Goal: Task Accomplishment & Management: Complete application form

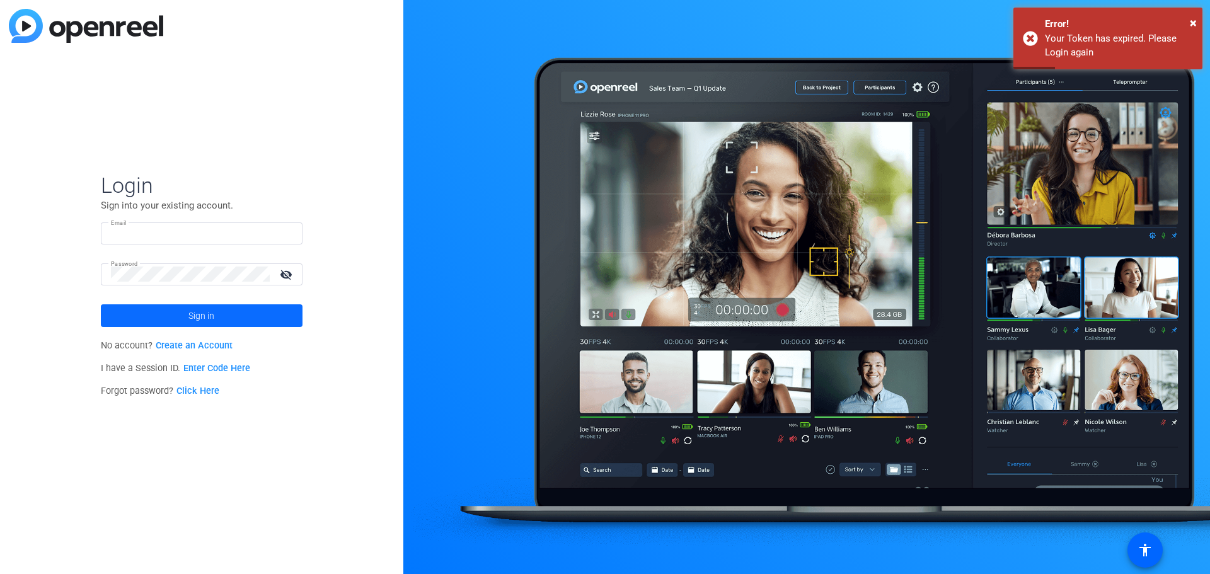
type input "[PERSON_NAME][EMAIL_ADDRESS][DOMAIN_NAME]"
click at [212, 313] on span "Sign in" at bounding box center [201, 316] width 26 height 32
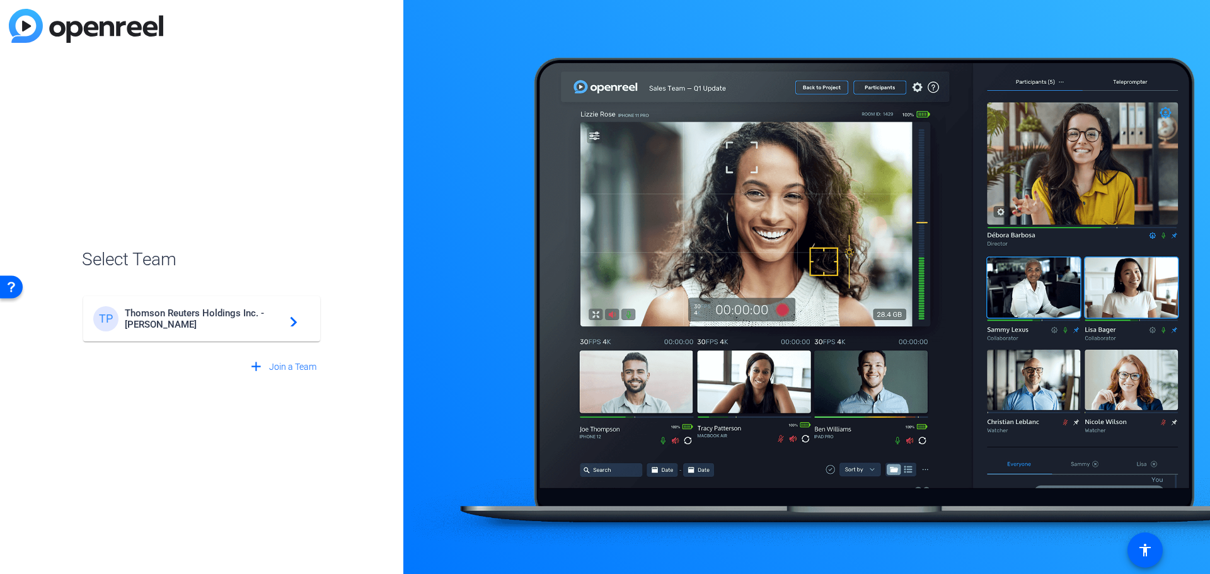
click at [216, 313] on span "Thomson Reuters Holdings Inc. - Steven Pritt" at bounding box center [204, 318] width 158 height 23
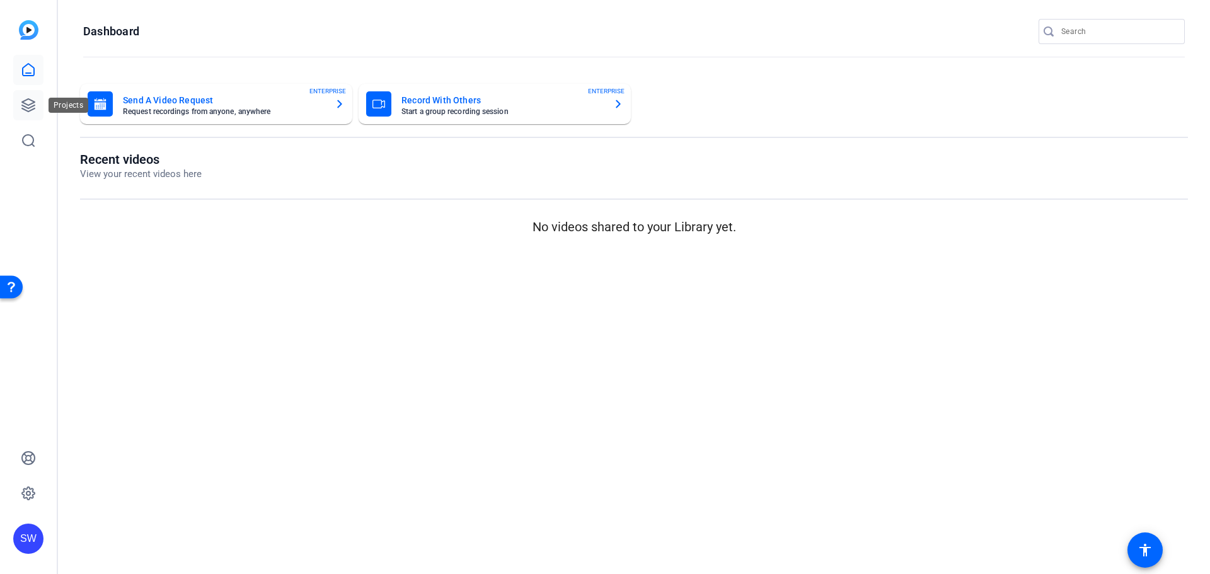
click at [22, 105] on icon at bounding box center [28, 105] width 15 height 15
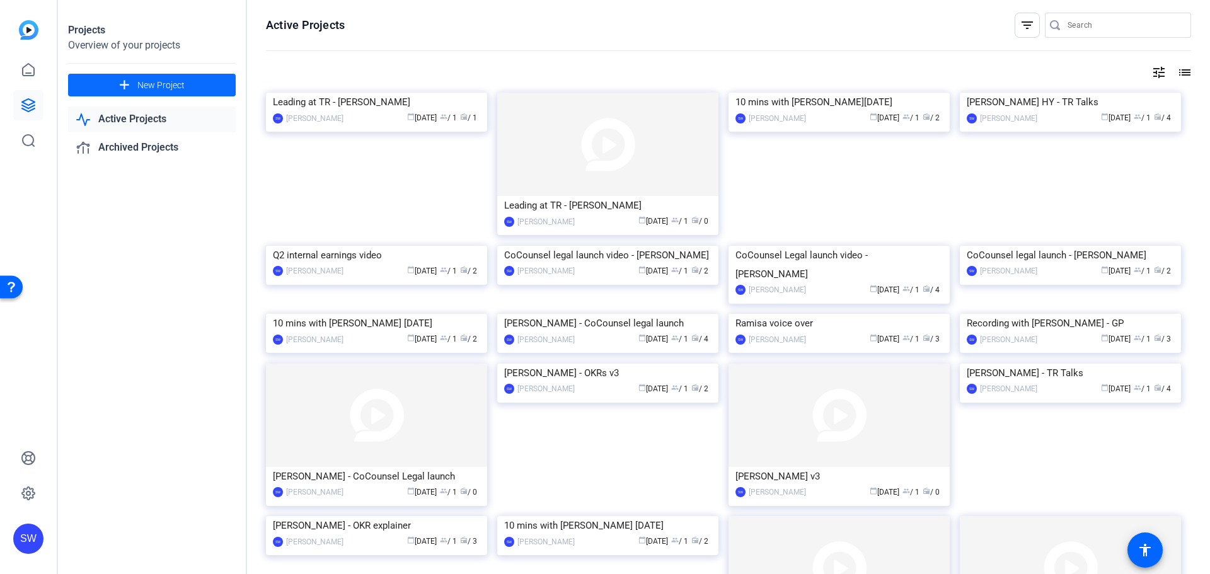
click at [144, 83] on span "New Project" at bounding box center [160, 85] width 47 height 13
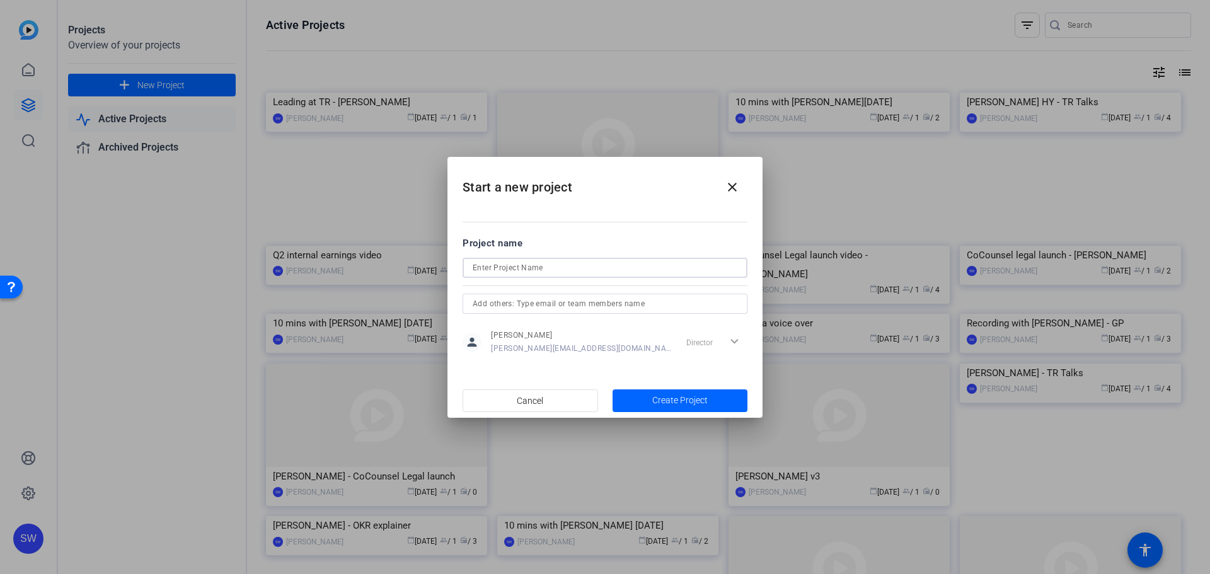
click at [501, 267] on input at bounding box center [605, 267] width 265 height 15
type input "[PERSON_NAME] - TR Talks"
click at [655, 395] on span "Create Project" at bounding box center [679, 400] width 55 height 13
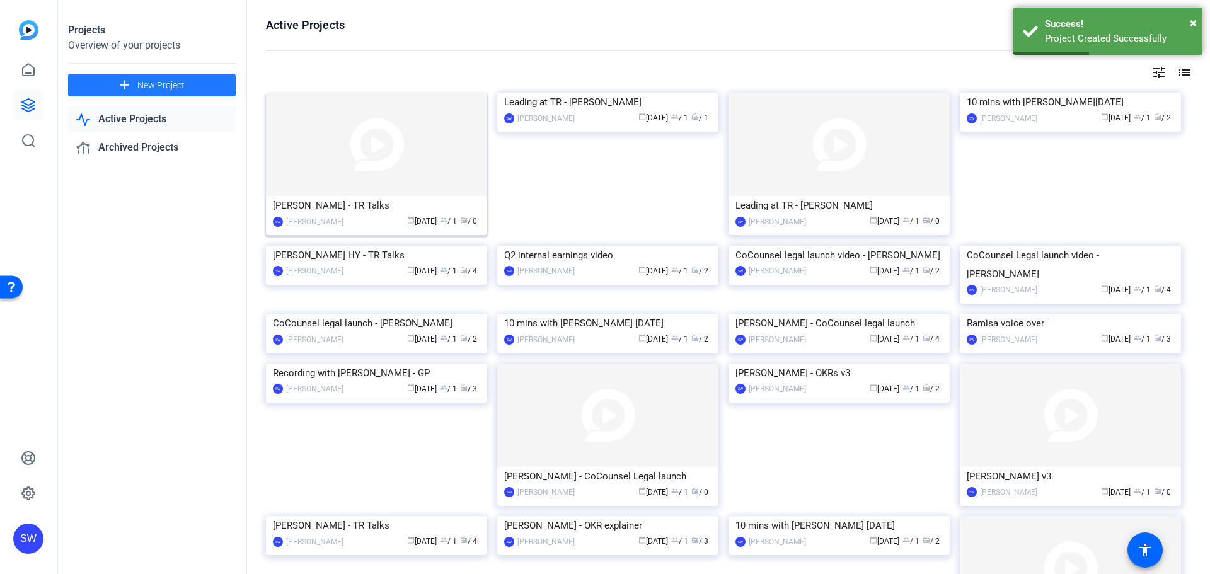
click at [328, 207] on div "[PERSON_NAME] - TR Talks" at bounding box center [376, 205] width 207 height 19
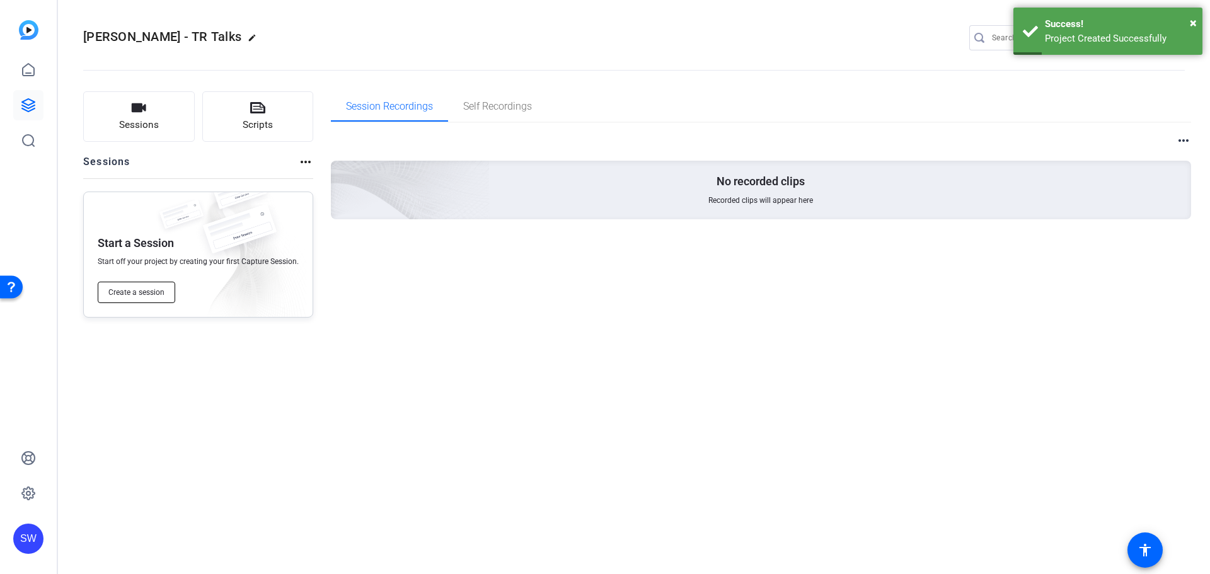
click at [152, 296] on span "Create a session" at bounding box center [136, 292] width 56 height 10
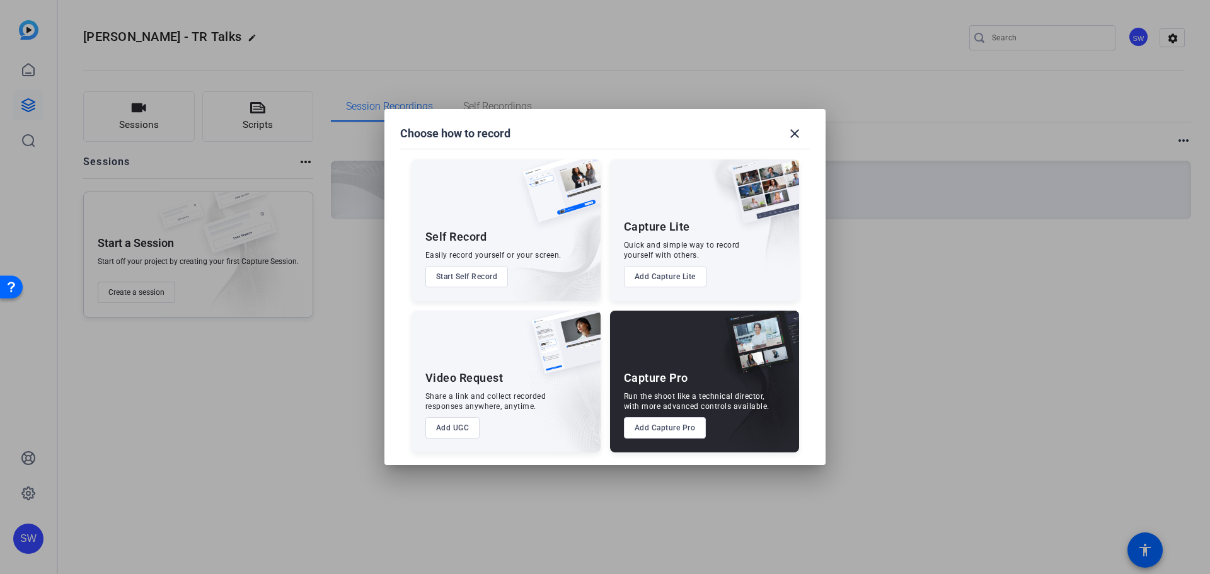
click at [672, 431] on button "Add Capture Pro" at bounding box center [665, 427] width 83 height 21
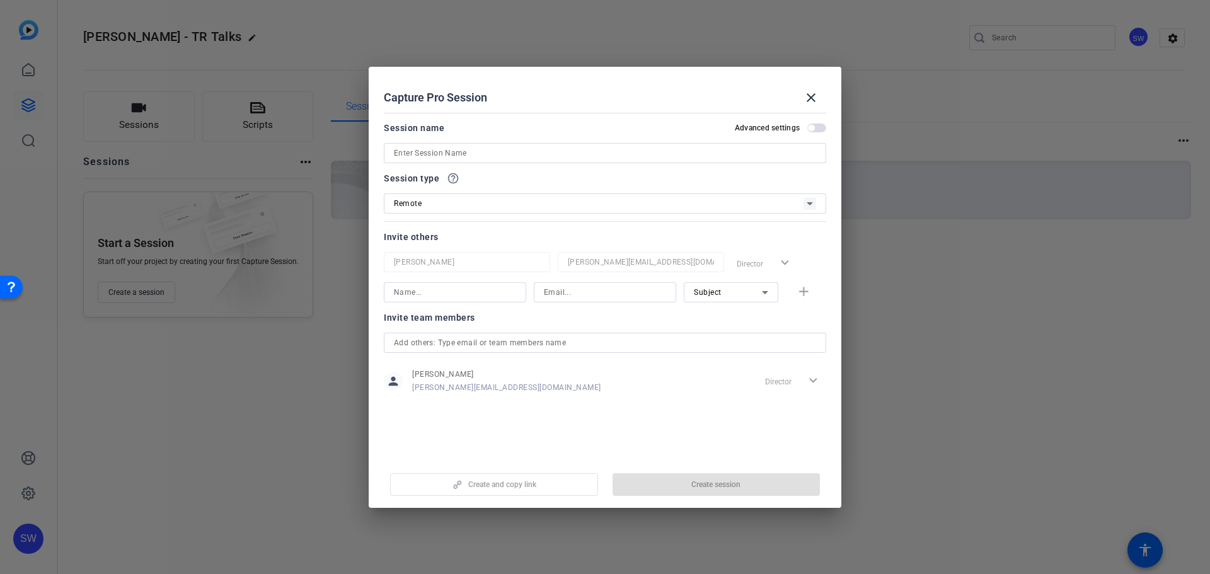
click at [818, 130] on span "button" at bounding box center [816, 127] width 19 height 9
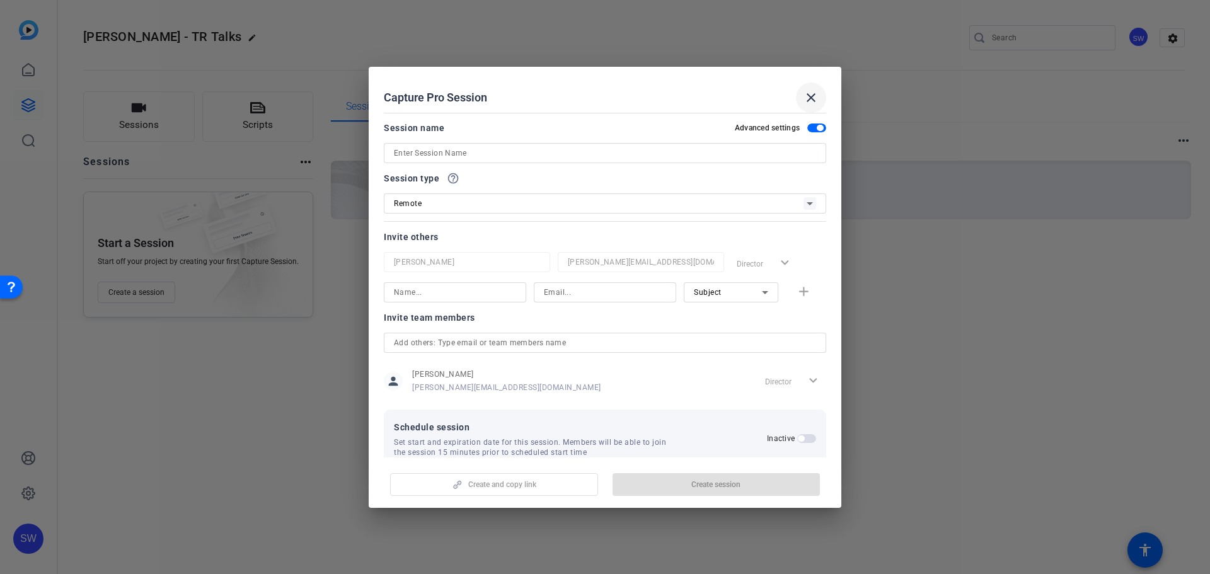
click at [818, 99] on mat-icon "close" at bounding box center [810, 97] width 15 height 15
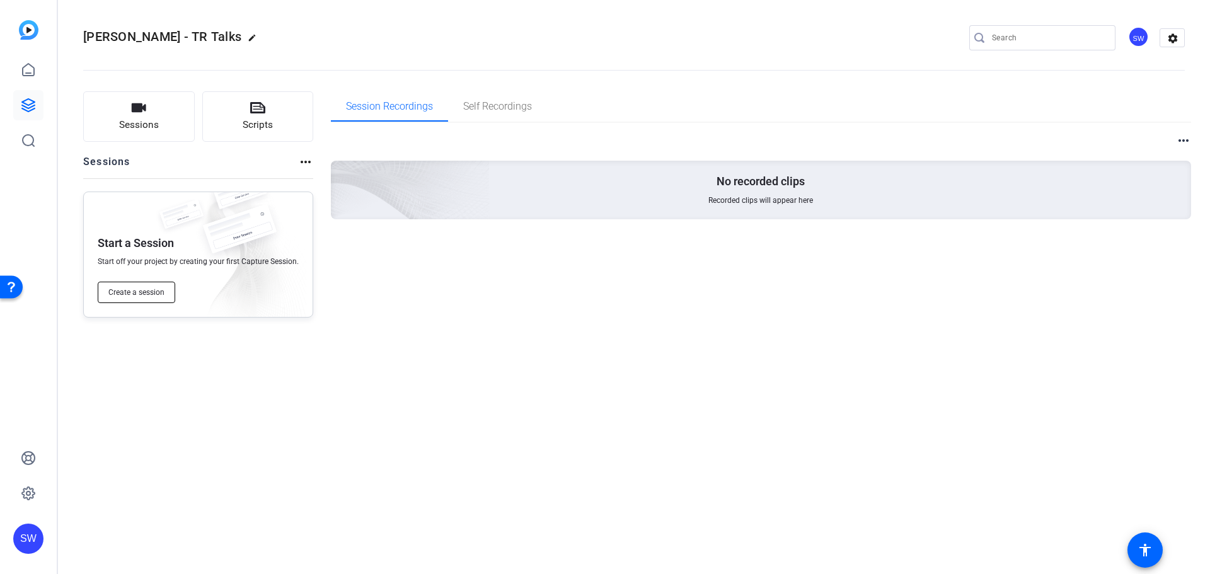
click at [131, 294] on span "Create a session" at bounding box center [136, 292] width 56 height 10
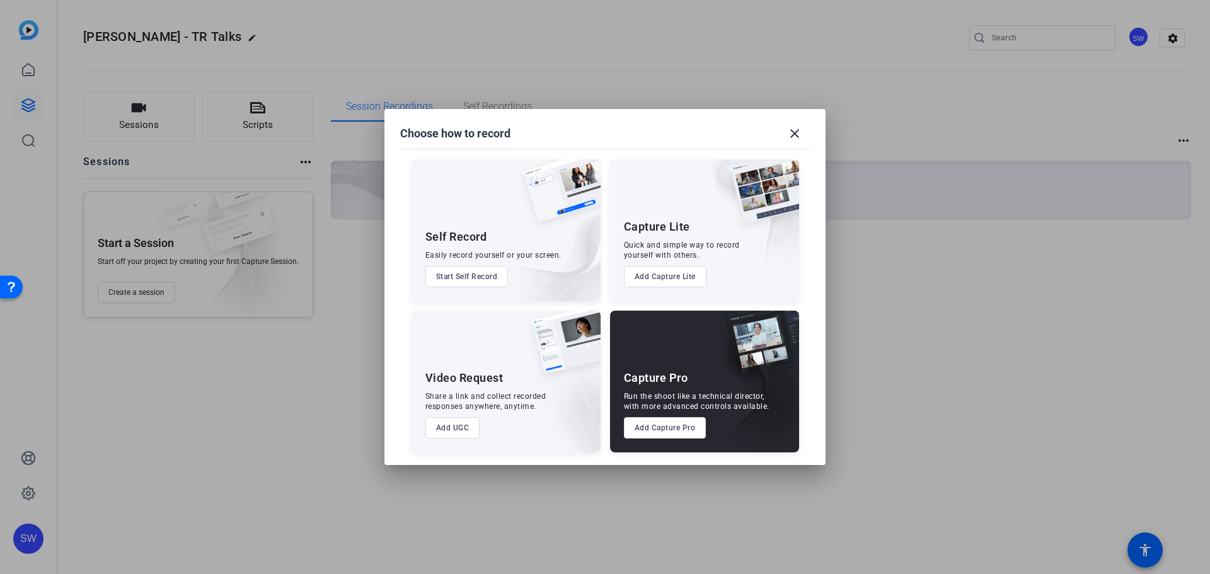
click at [642, 427] on button "Add Capture Pro" at bounding box center [665, 427] width 83 height 21
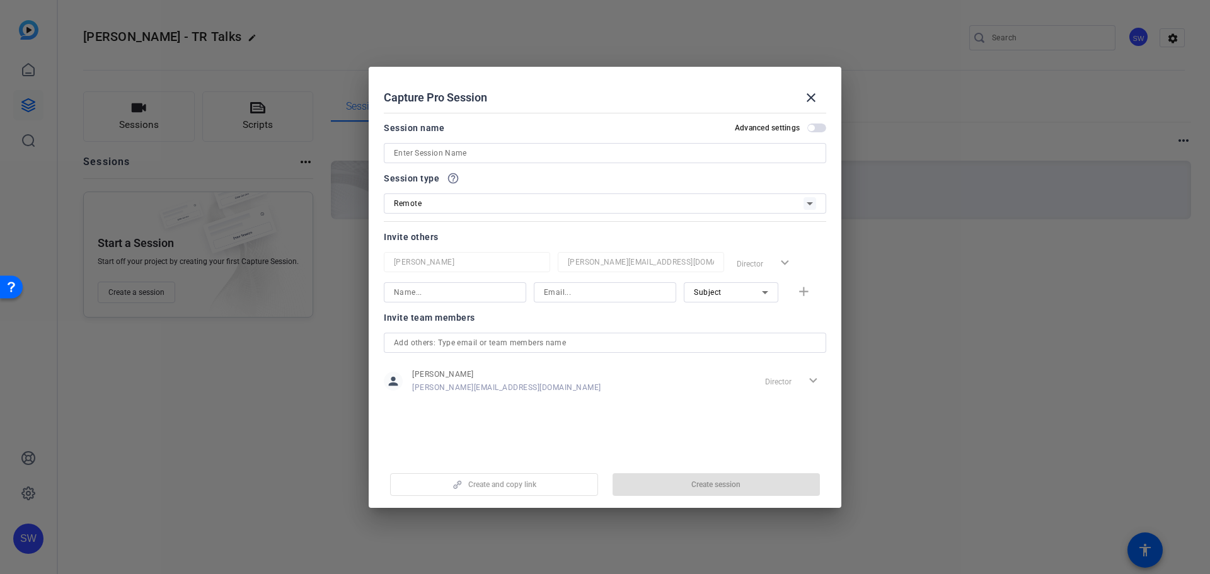
click at [811, 126] on span "button" at bounding box center [811, 128] width 6 height 6
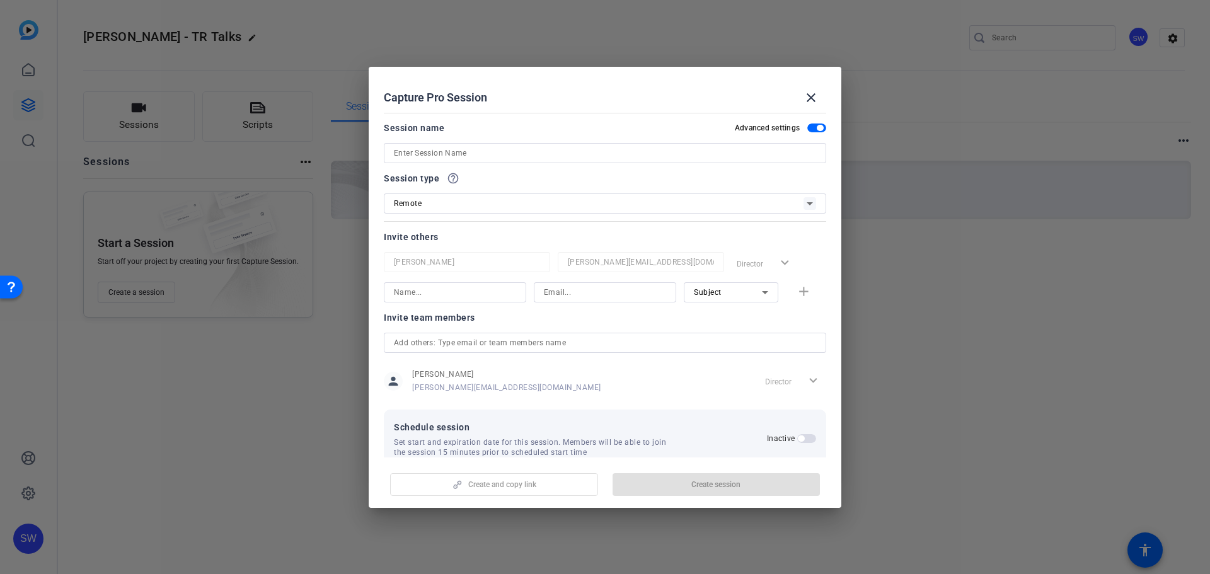
click at [485, 158] on input at bounding box center [605, 153] width 422 height 15
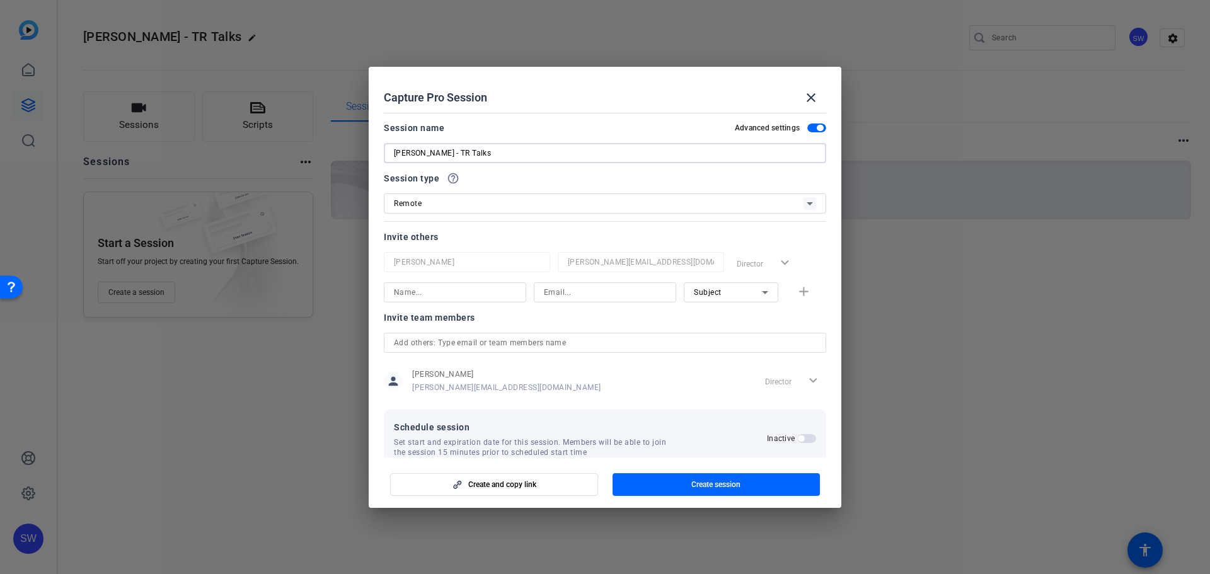
type input "[PERSON_NAME] - TR Talks"
click at [810, 210] on icon at bounding box center [809, 203] width 15 height 15
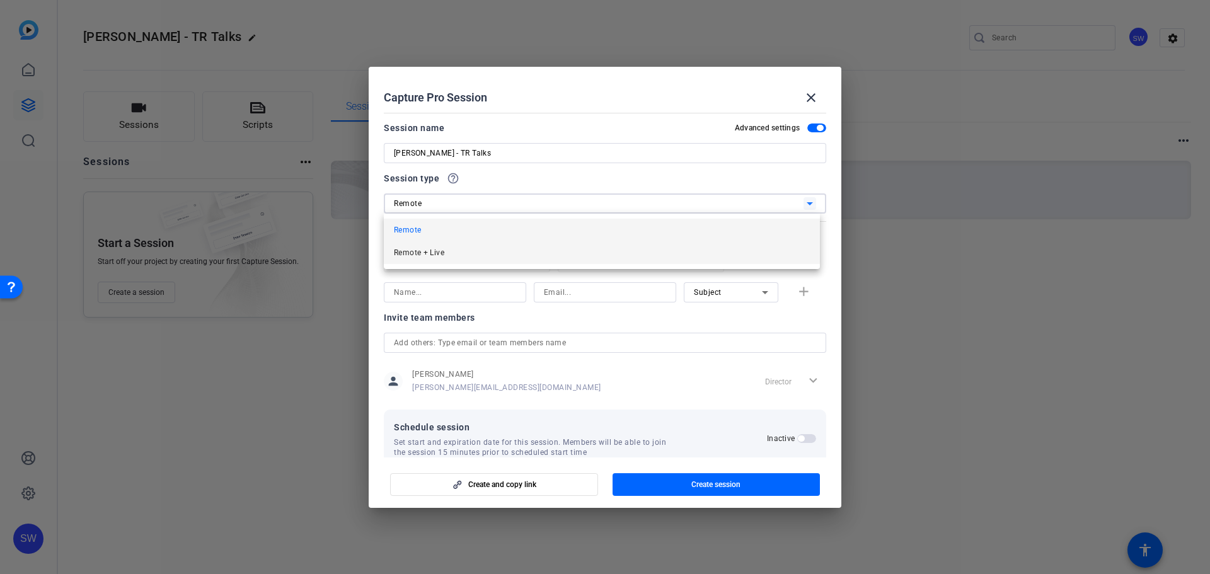
click at [621, 260] on mat-option "Remote + Live" at bounding box center [602, 252] width 436 height 23
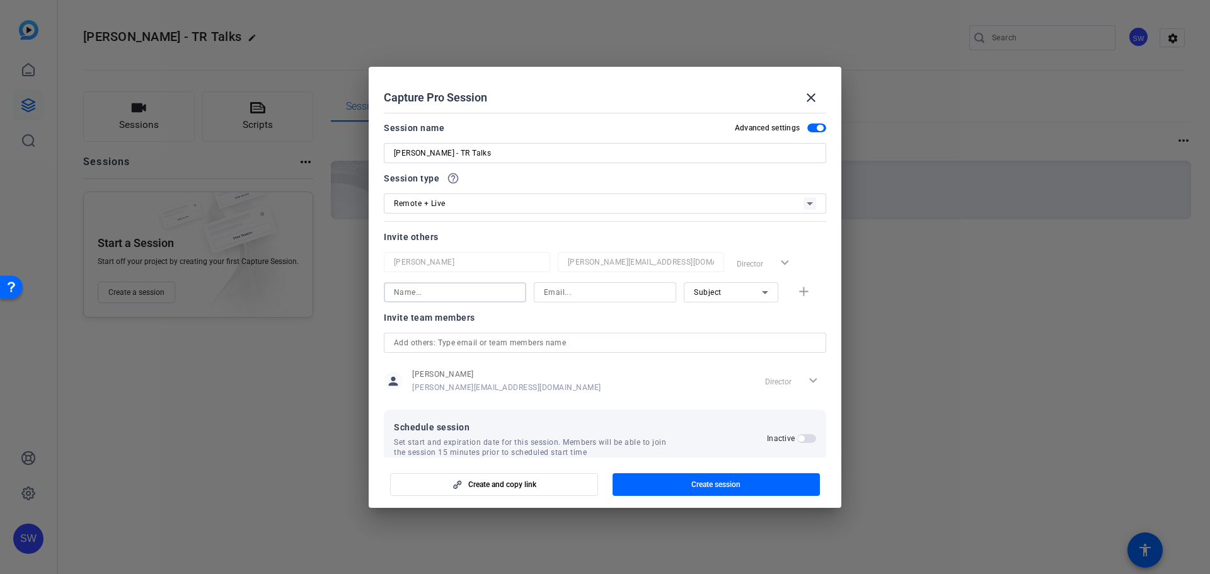
click at [490, 294] on input at bounding box center [455, 292] width 122 height 15
type input "[PERSON_NAME]"
type input "[EMAIL_ADDRESS][PERSON_NAME][DOMAIN_NAME]"
click at [796, 291] on mat-icon "add" at bounding box center [804, 292] width 16 height 16
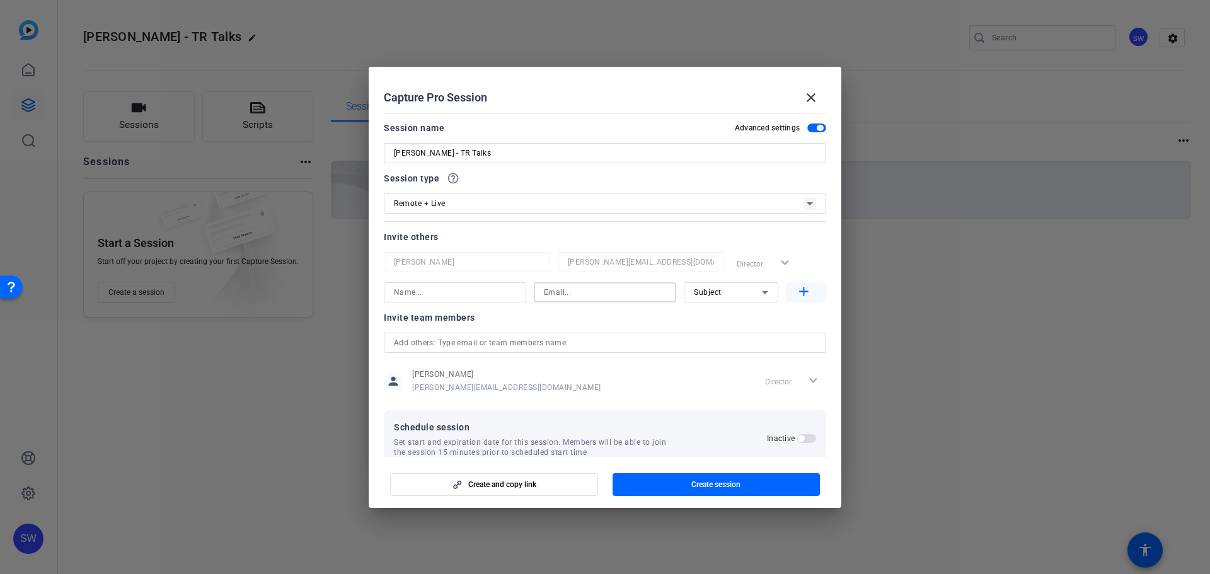
scroll to position [0, 0]
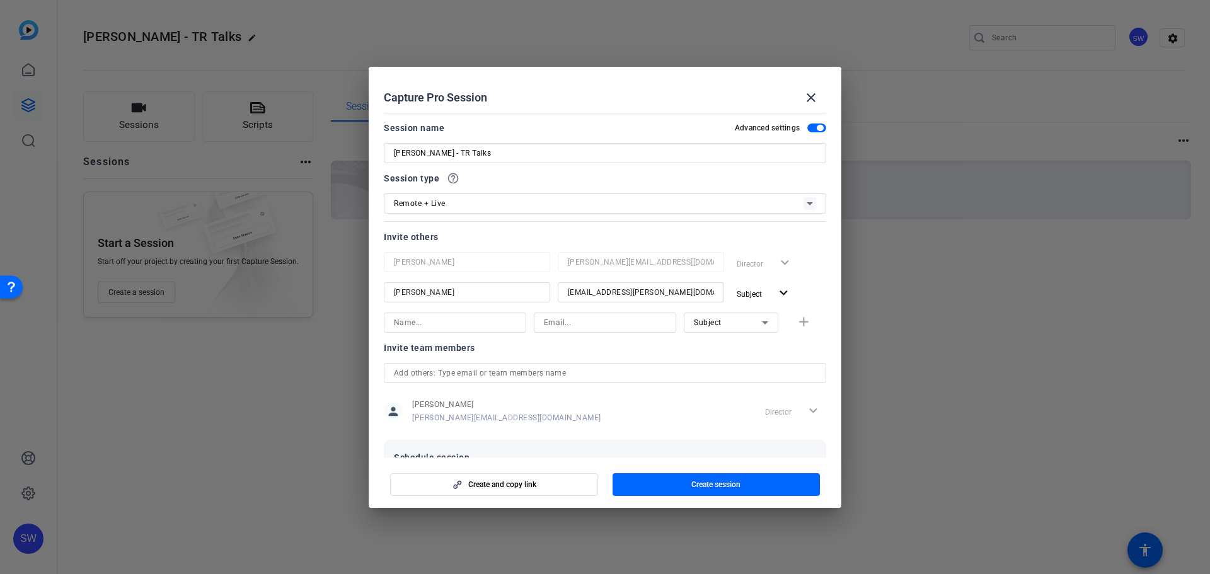
click at [410, 326] on input at bounding box center [455, 322] width 122 height 15
type input "Tara Pace"
type input "tara.pace@thomsonreuters.com"
click at [797, 321] on mat-icon "add" at bounding box center [804, 322] width 16 height 16
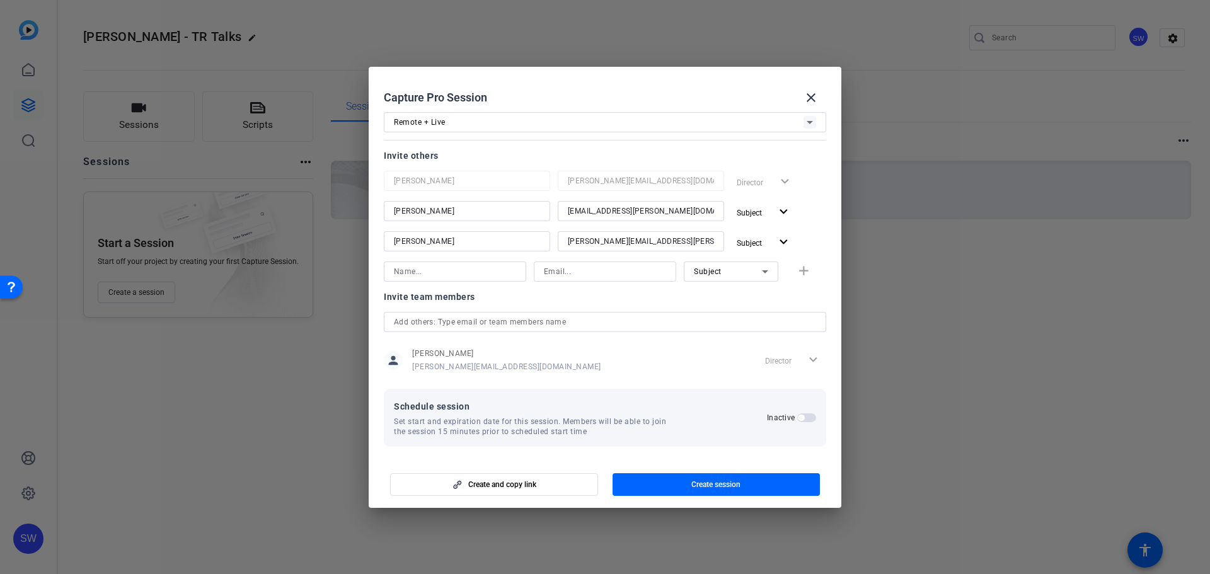
scroll to position [84, 0]
click at [800, 418] on span "button" at bounding box center [806, 414] width 19 height 9
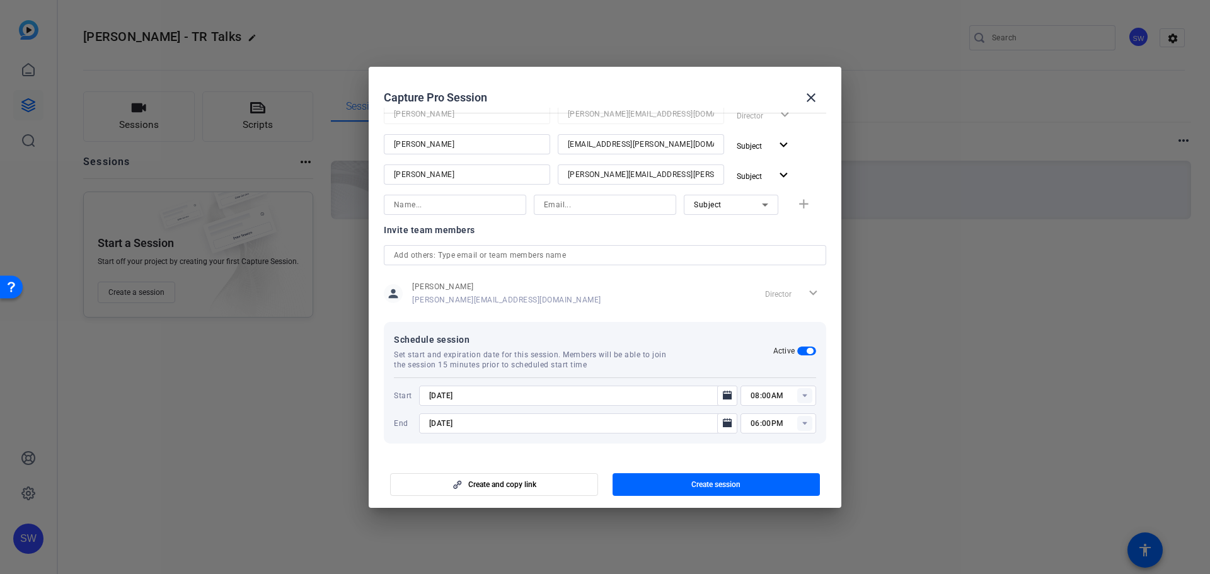
click at [797, 396] on rect at bounding box center [804, 395] width 15 height 15
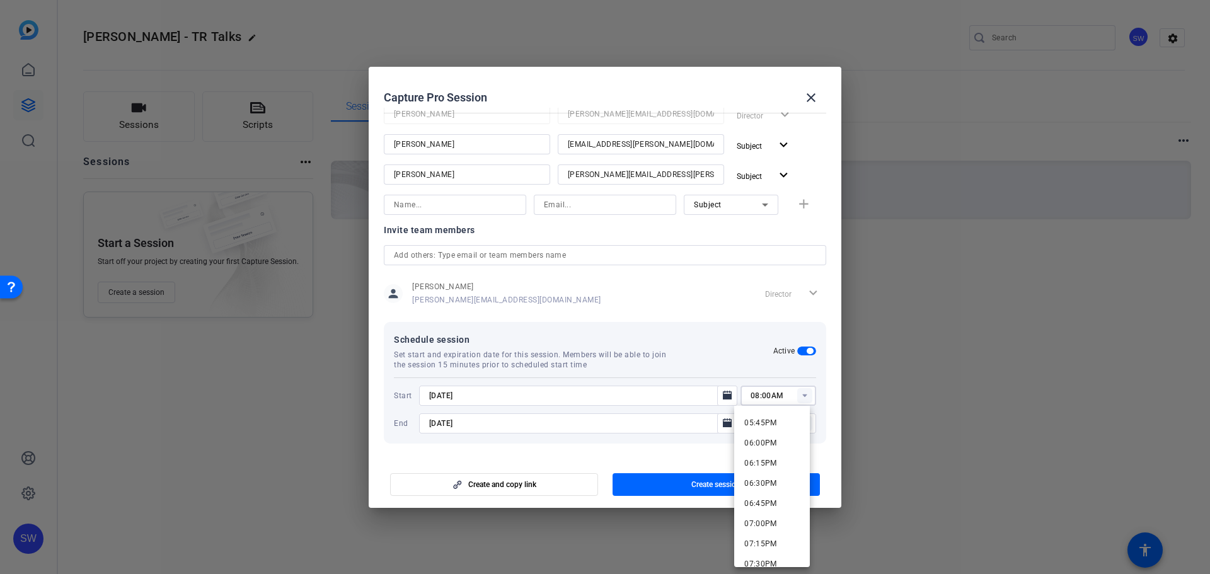
scroll to position [1449, 0]
click at [755, 467] on span "06:30PM" at bounding box center [760, 463] width 33 height 9
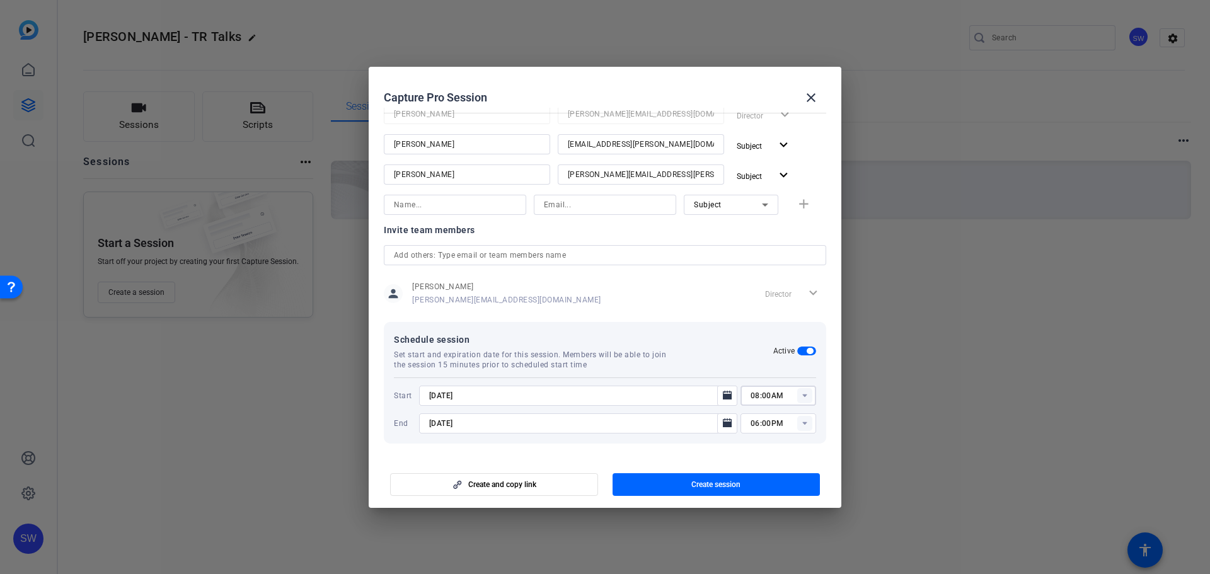
type input "06:30PM"
click at [719, 481] on span "Create session" at bounding box center [715, 484] width 49 height 10
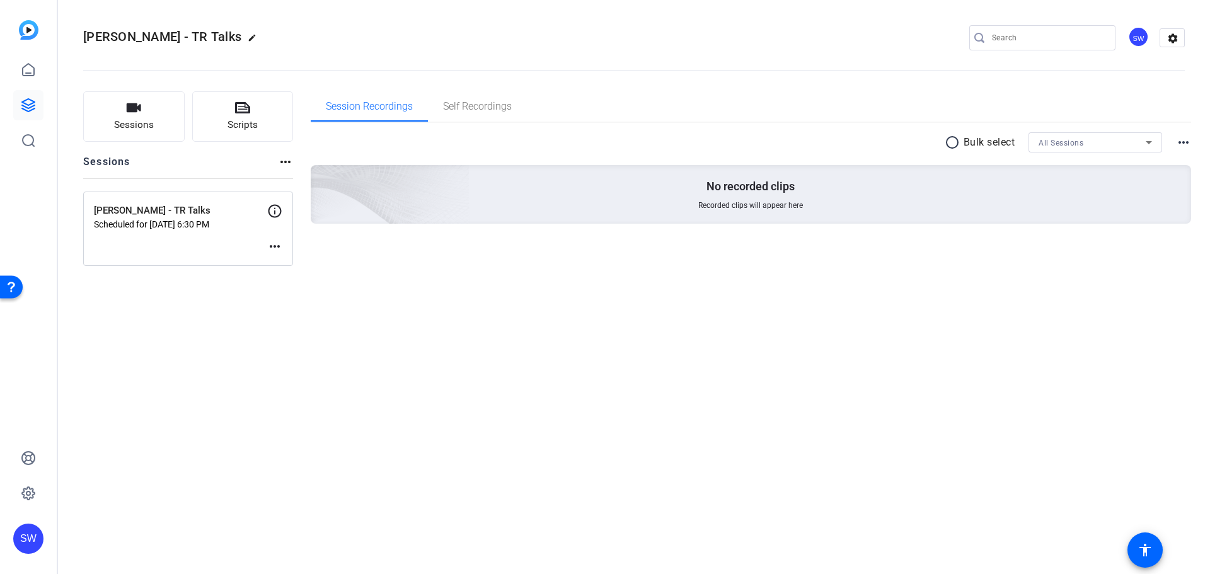
click at [274, 245] on mat-icon "more_horiz" at bounding box center [274, 246] width 15 height 15
click at [280, 265] on span "Edit Session" at bounding box center [305, 265] width 57 height 15
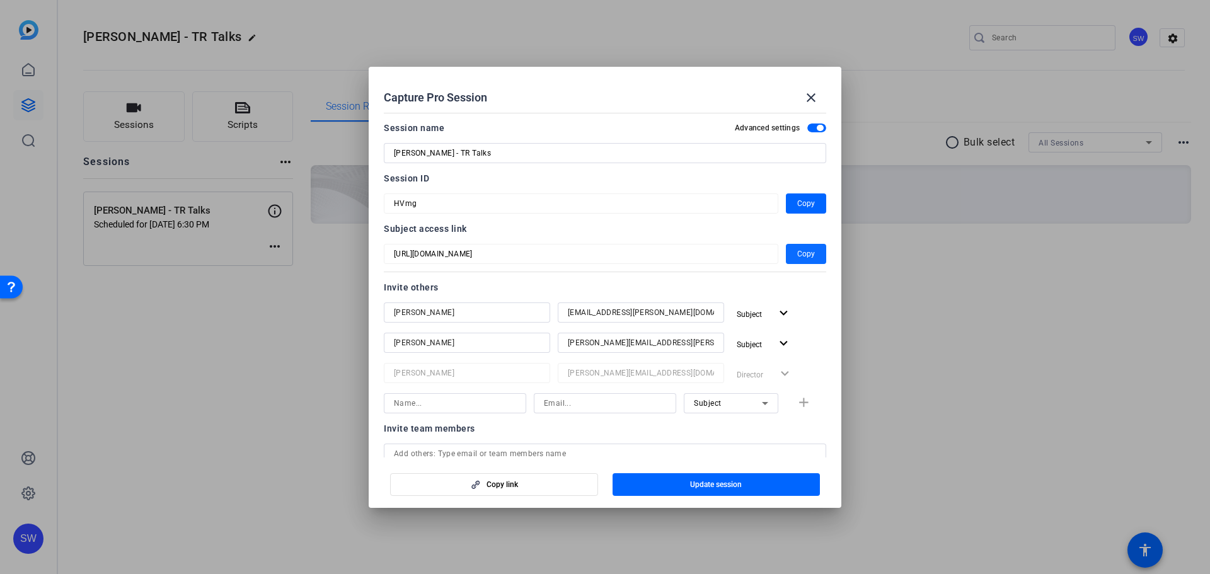
click at [799, 257] on span "Copy" at bounding box center [806, 253] width 18 height 15
click at [803, 100] on mat-icon "close" at bounding box center [810, 97] width 15 height 15
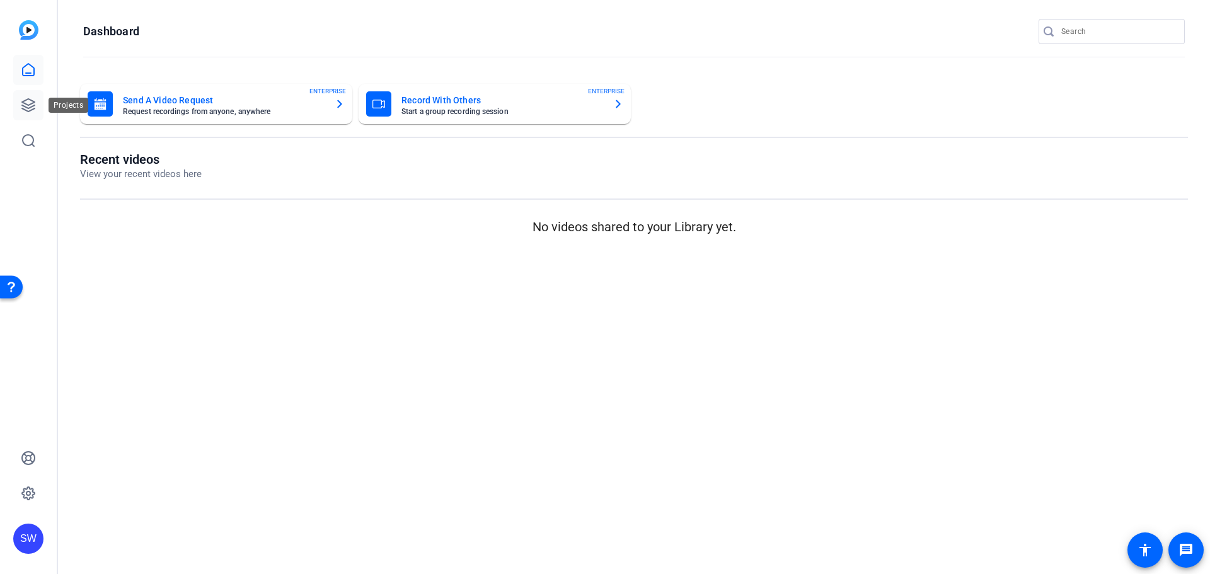
click at [23, 103] on icon at bounding box center [28, 105] width 13 height 13
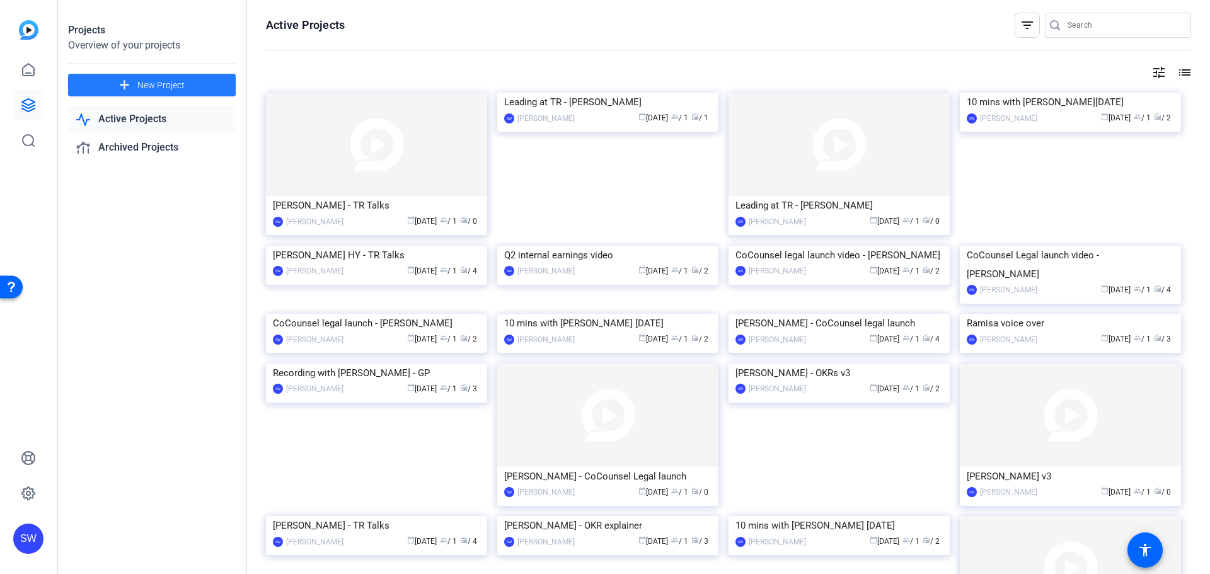
click at [135, 79] on span at bounding box center [152, 85] width 168 height 30
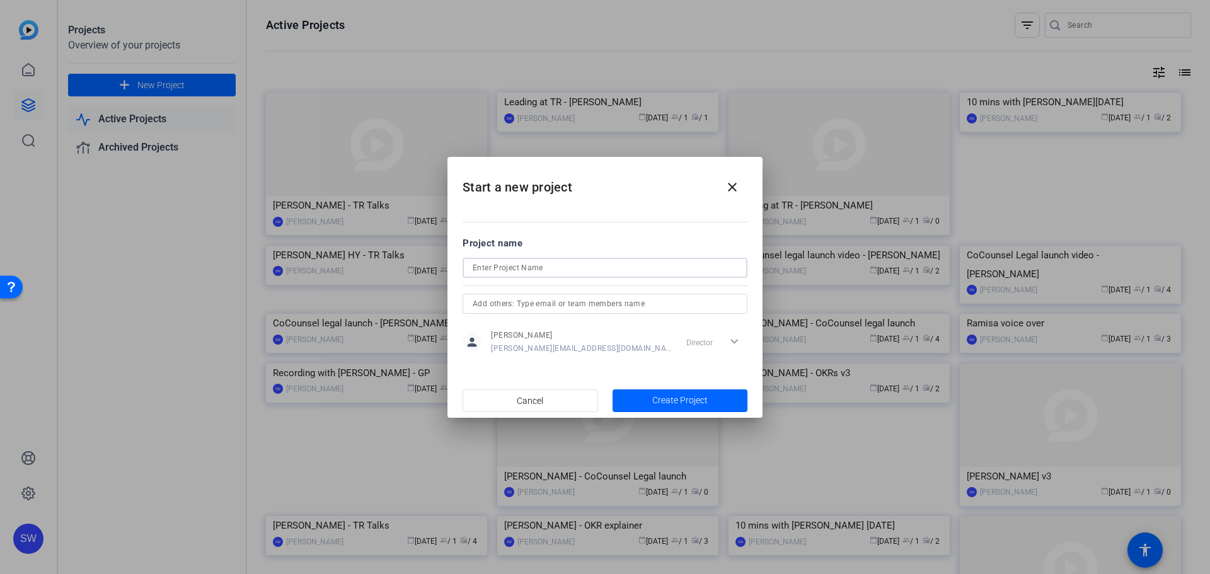
click at [502, 269] on input at bounding box center [605, 267] width 265 height 15
type input "T"
type input "September Learning Day - TR Talks"
click at [663, 397] on span "Create Project" at bounding box center [679, 400] width 55 height 13
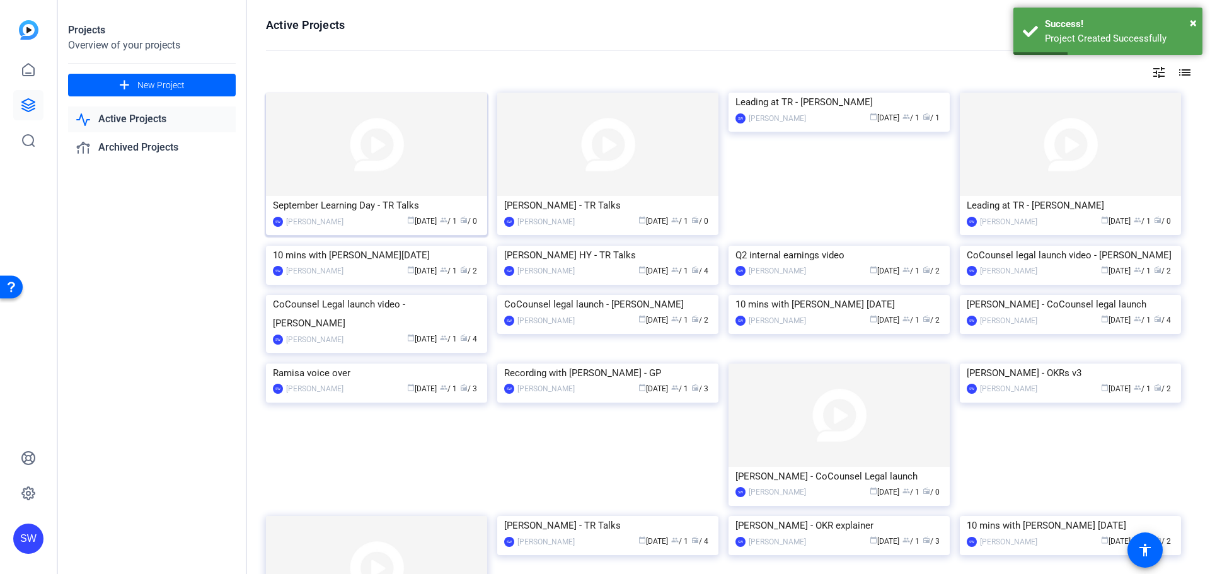
click at [315, 203] on div "September Learning Day - TR Talks" at bounding box center [376, 205] width 207 height 19
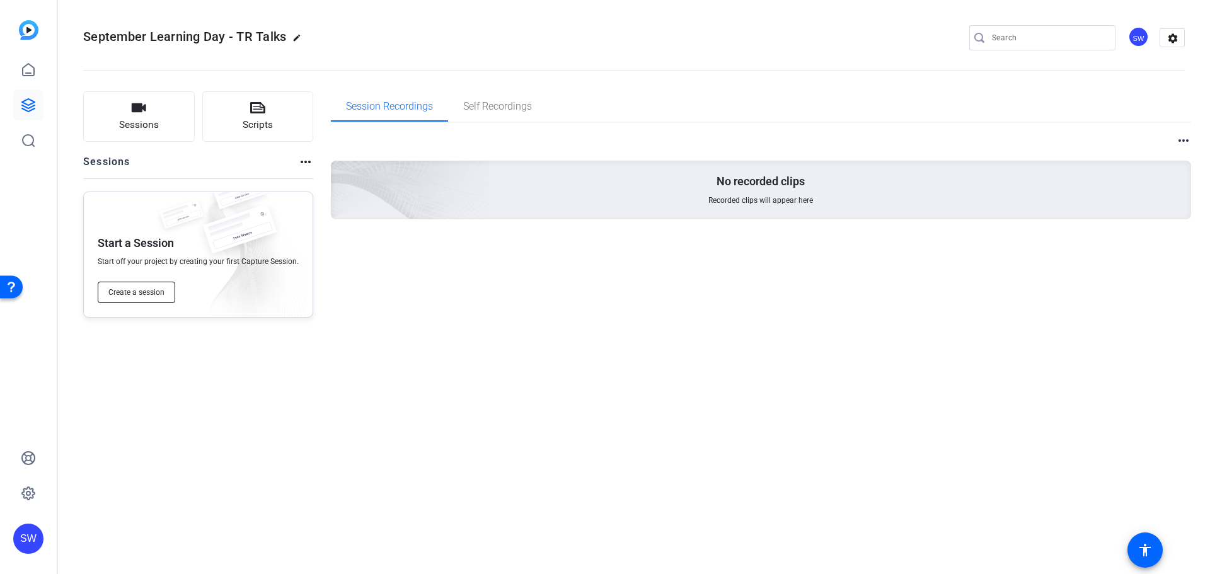
click at [149, 298] on button "Create a session" at bounding box center [136, 292] width 77 height 21
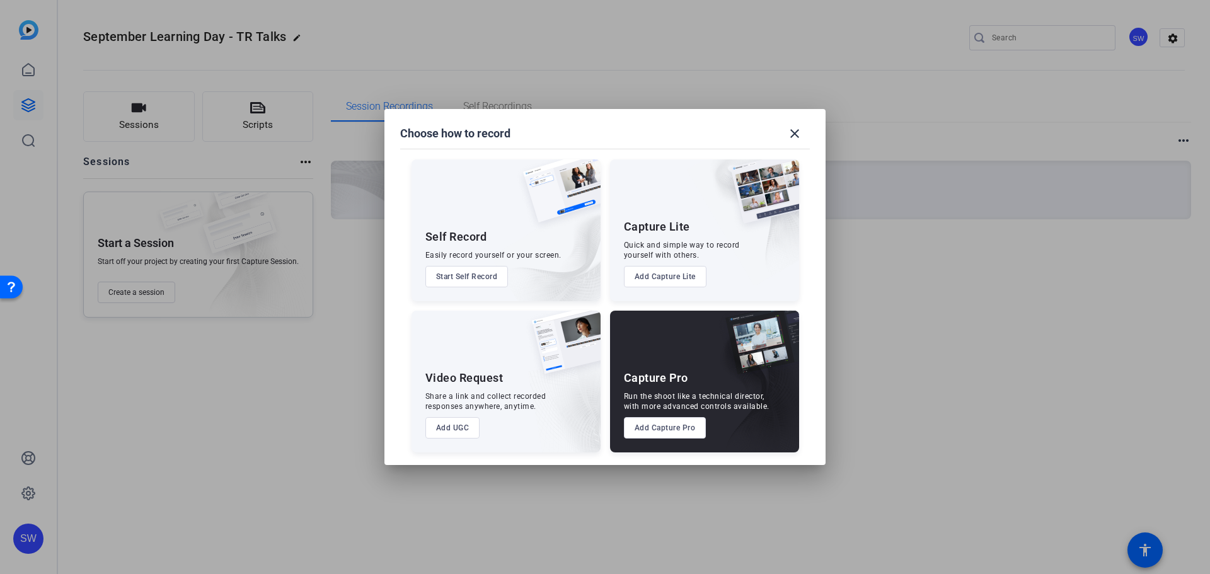
click at [650, 435] on button "Add Capture Pro" at bounding box center [665, 427] width 83 height 21
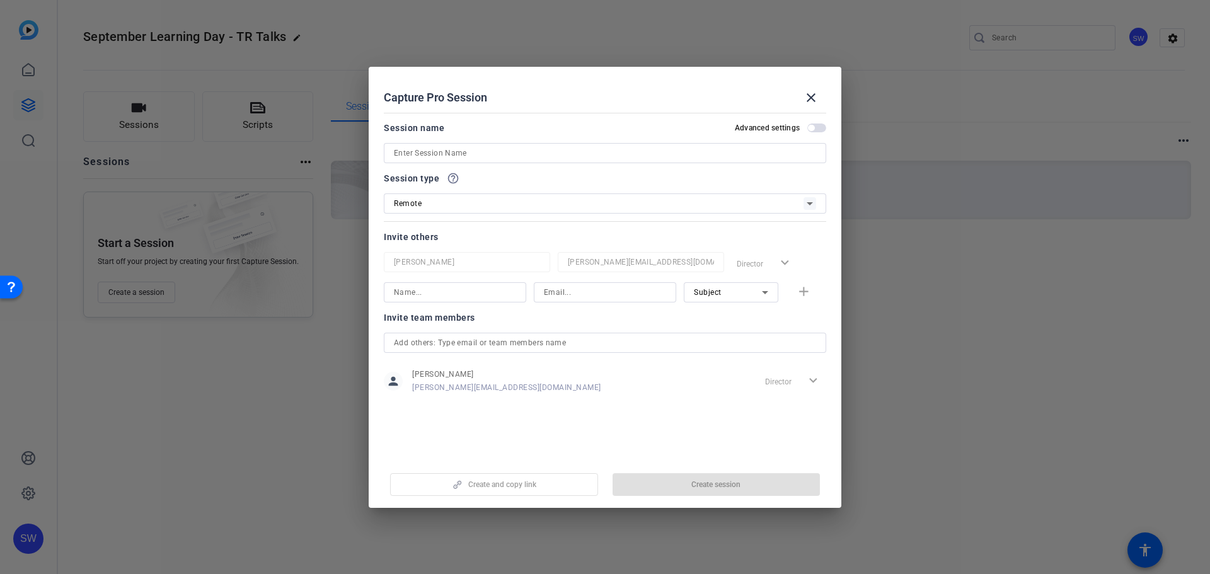
click at [808, 125] on span "button" at bounding box center [816, 127] width 19 height 9
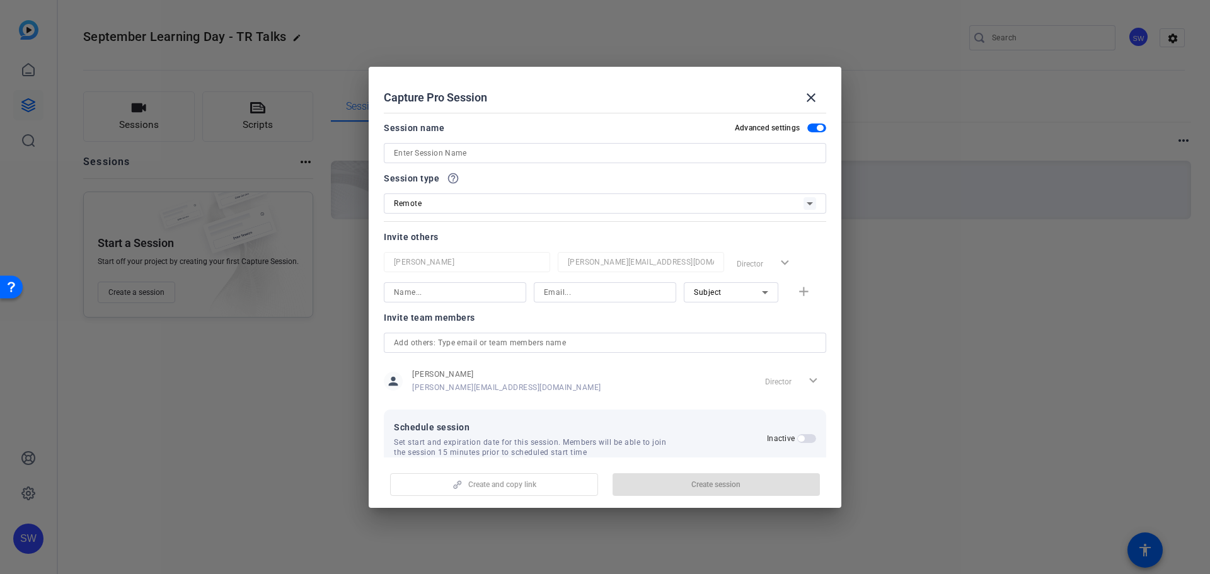
click at [542, 149] on input at bounding box center [605, 153] width 422 height 15
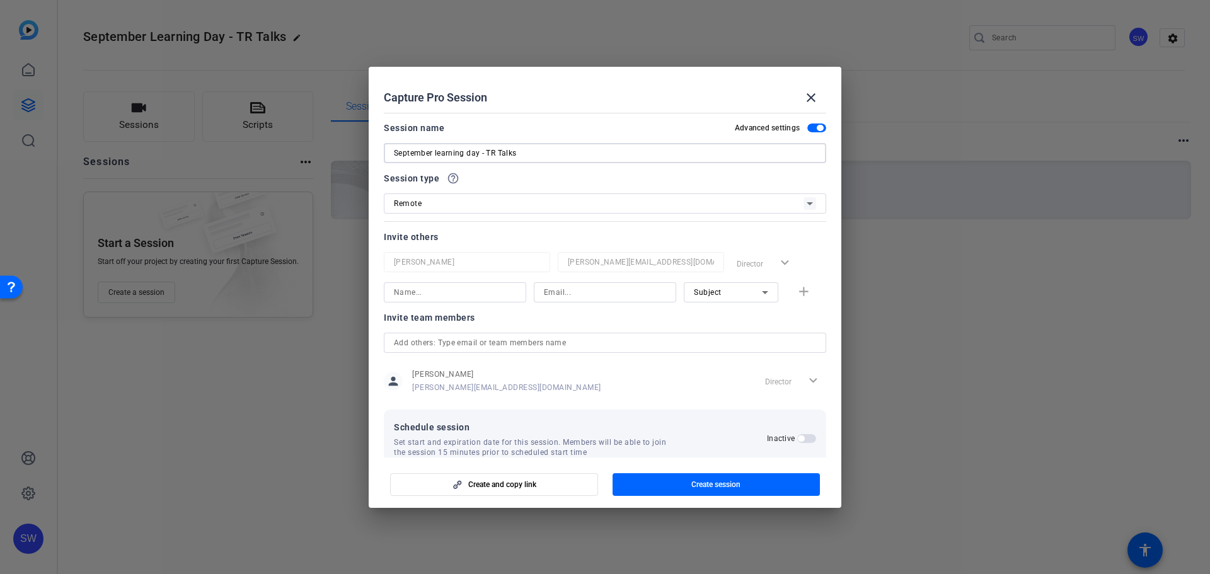
type input "September learning day - TR Talks"
click at [802, 197] on icon at bounding box center [809, 203] width 15 height 15
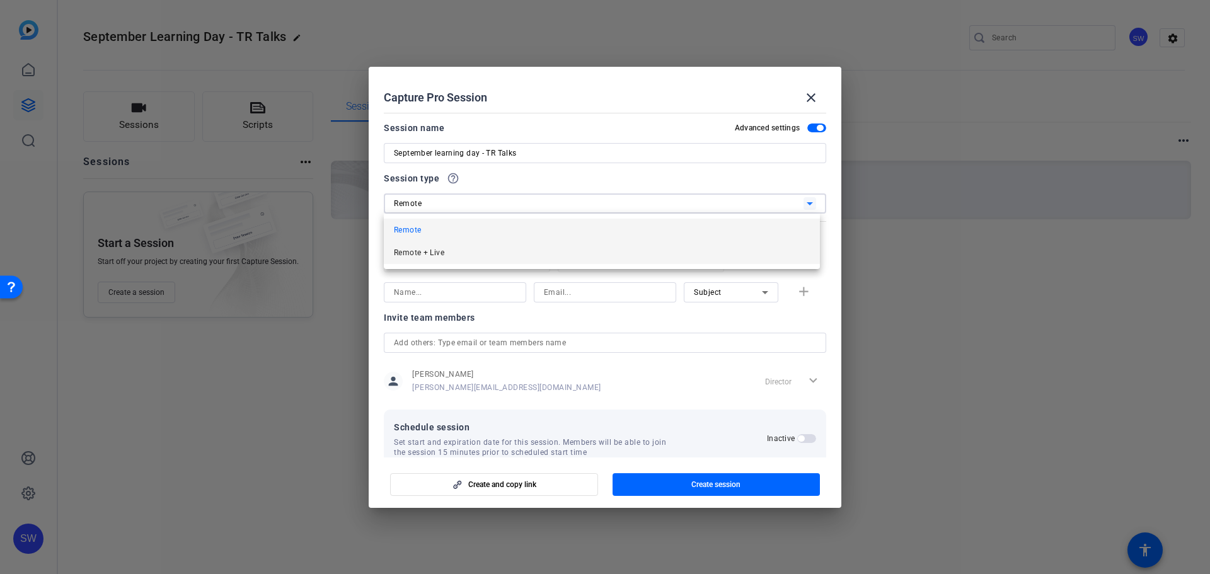
click at [590, 261] on mat-option "Remote + Live" at bounding box center [602, 252] width 436 height 23
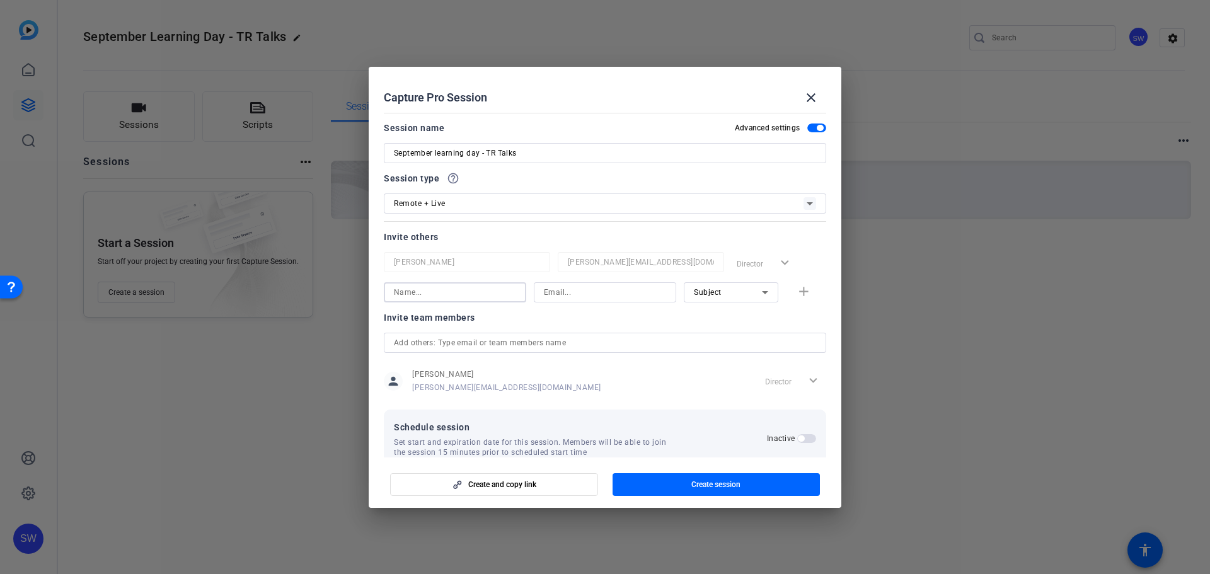
click at [493, 295] on input at bounding box center [455, 292] width 122 height 15
type input "[PERSON_NAME]"
type input "[EMAIL_ADDRESS][PERSON_NAME][DOMAIN_NAME]"
click at [798, 290] on mat-icon "add" at bounding box center [804, 292] width 16 height 16
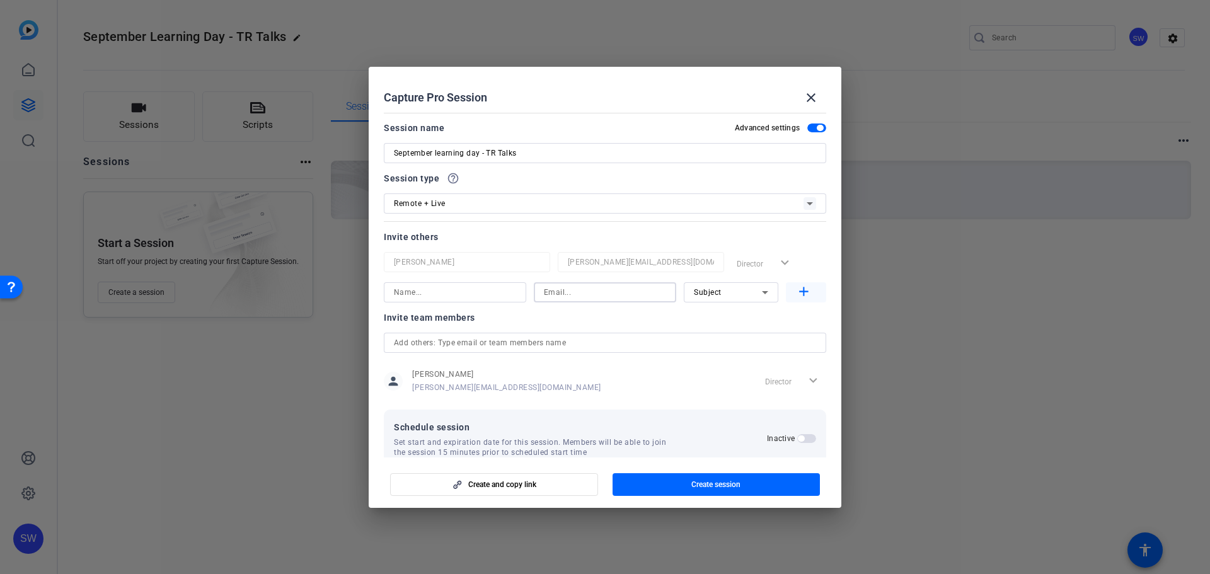
scroll to position [0, 0]
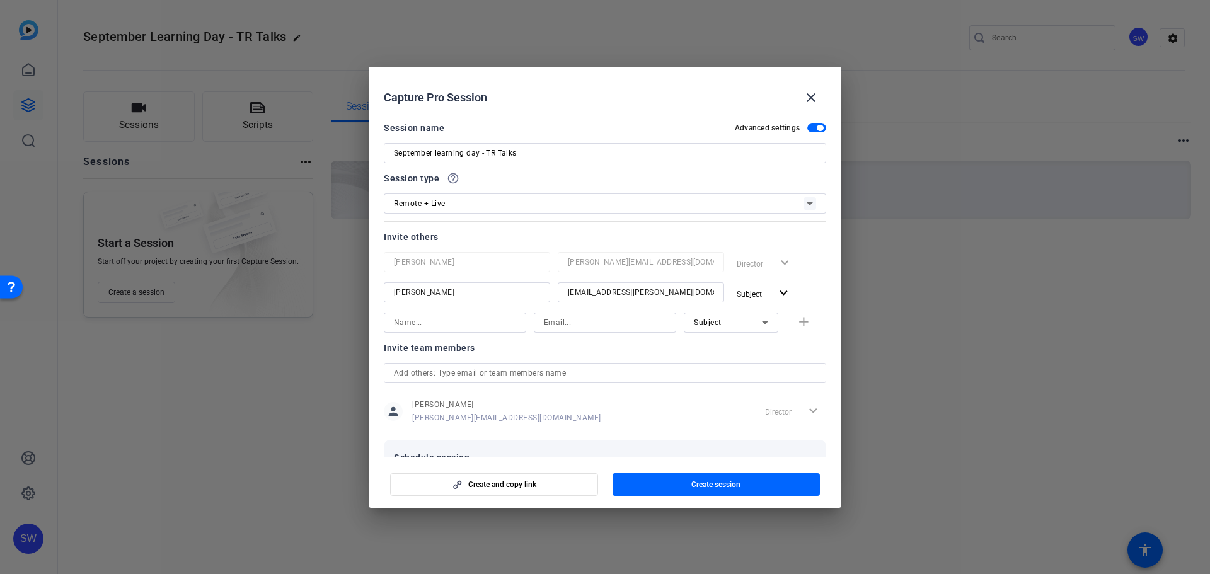
drag, startPoint x: 411, startPoint y: 321, endPoint x: 425, endPoint y: 316, distance: 15.3
click at [411, 321] on input at bounding box center [455, 322] width 122 height 15
type input "[PERSON_NAME]"
click at [548, 318] on input at bounding box center [605, 322] width 122 height 15
paste input "[PERSON_NAME][EMAIL_ADDRESS][PERSON_NAME][DOMAIN_NAME]"
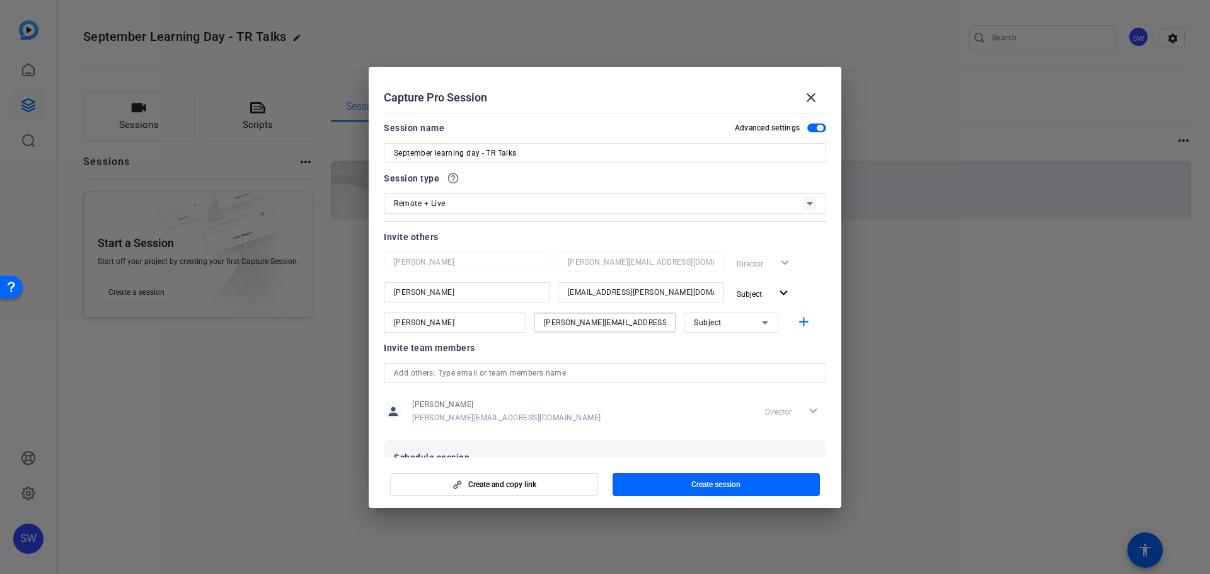
scroll to position [0, 22]
type input "[PERSON_NAME][EMAIL_ADDRESS][PERSON_NAME][DOMAIN_NAME]"
click at [432, 321] on input "[PERSON_NAME]" at bounding box center [455, 322] width 122 height 15
type input "[PERSON_NAME]"
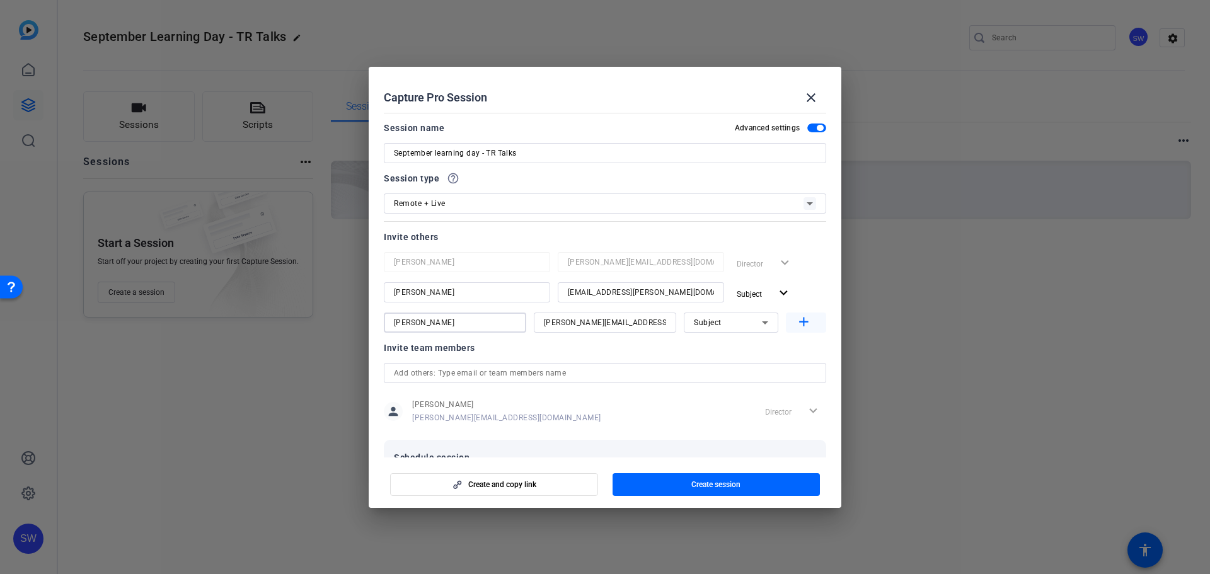
click at [796, 319] on mat-icon "add" at bounding box center [804, 322] width 16 height 16
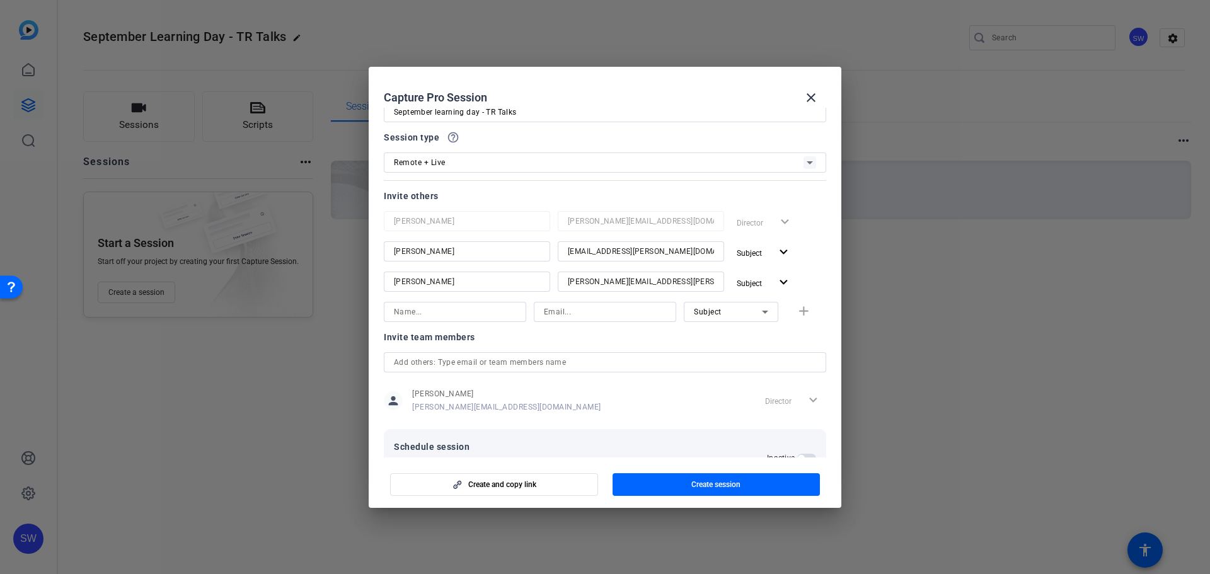
scroll to position [63, 0]
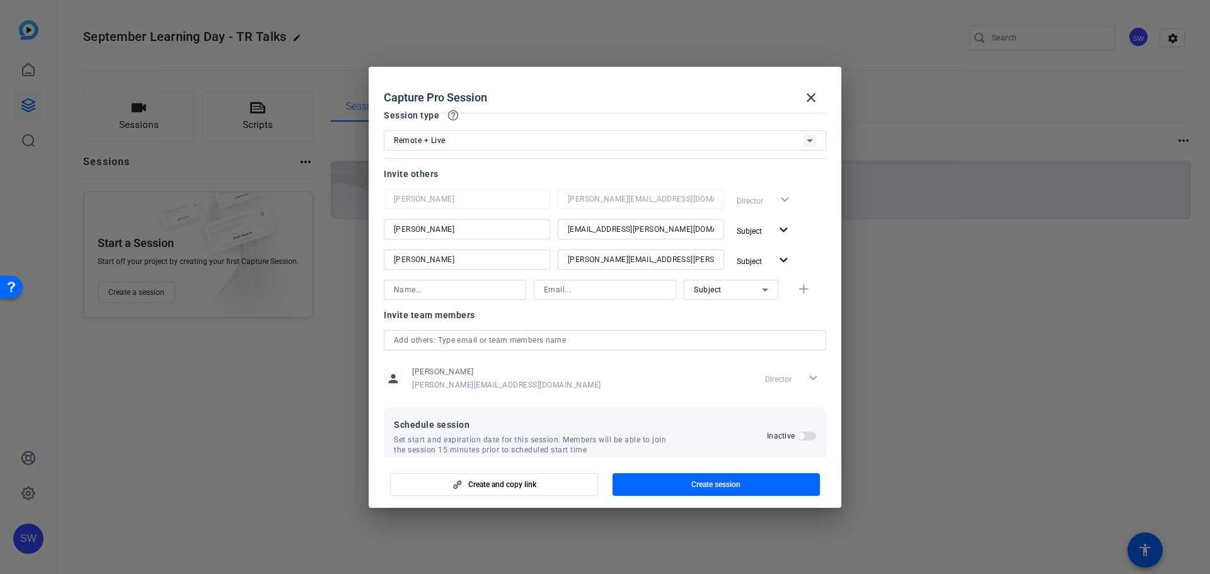
click at [801, 435] on span "button" at bounding box center [806, 436] width 19 height 9
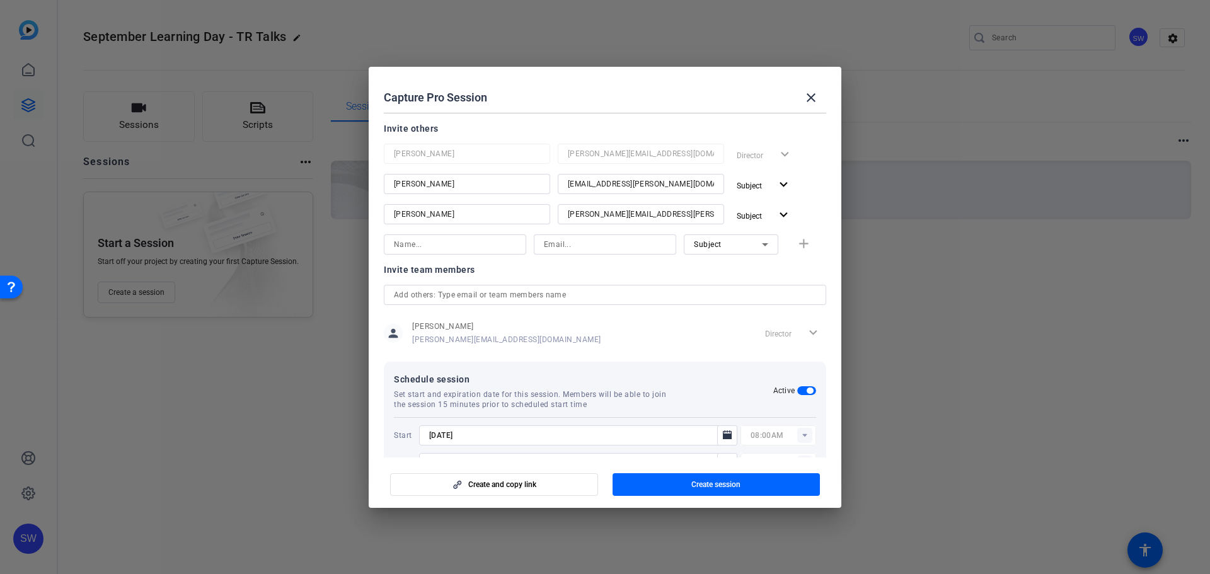
scroll to position [148, 0]
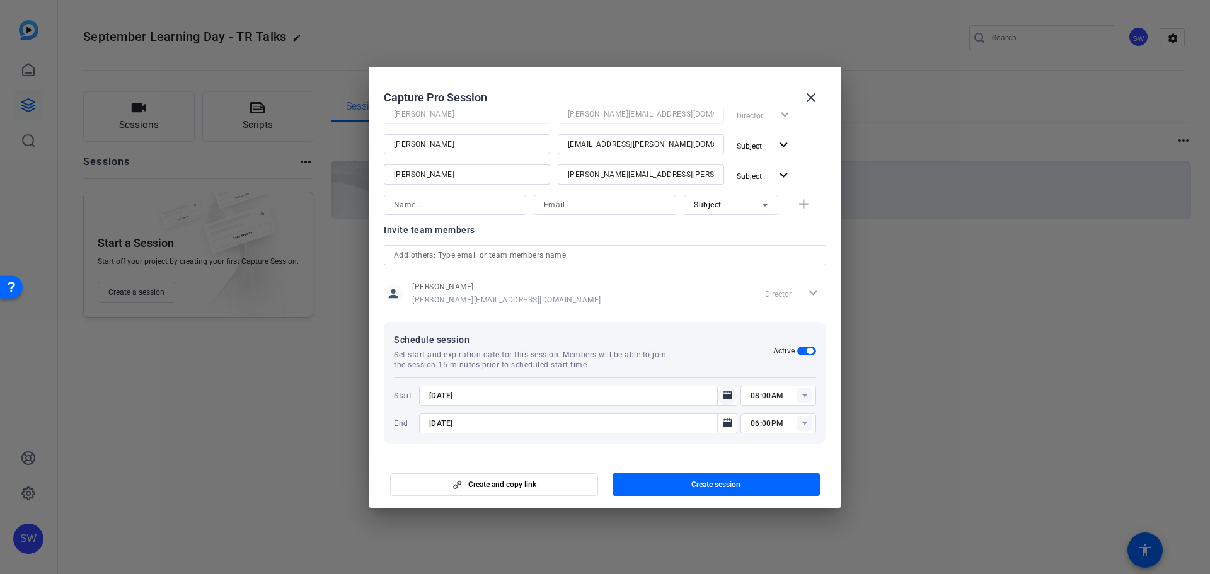
click at [723, 397] on icon "Open calendar" at bounding box center [727, 395] width 9 height 9
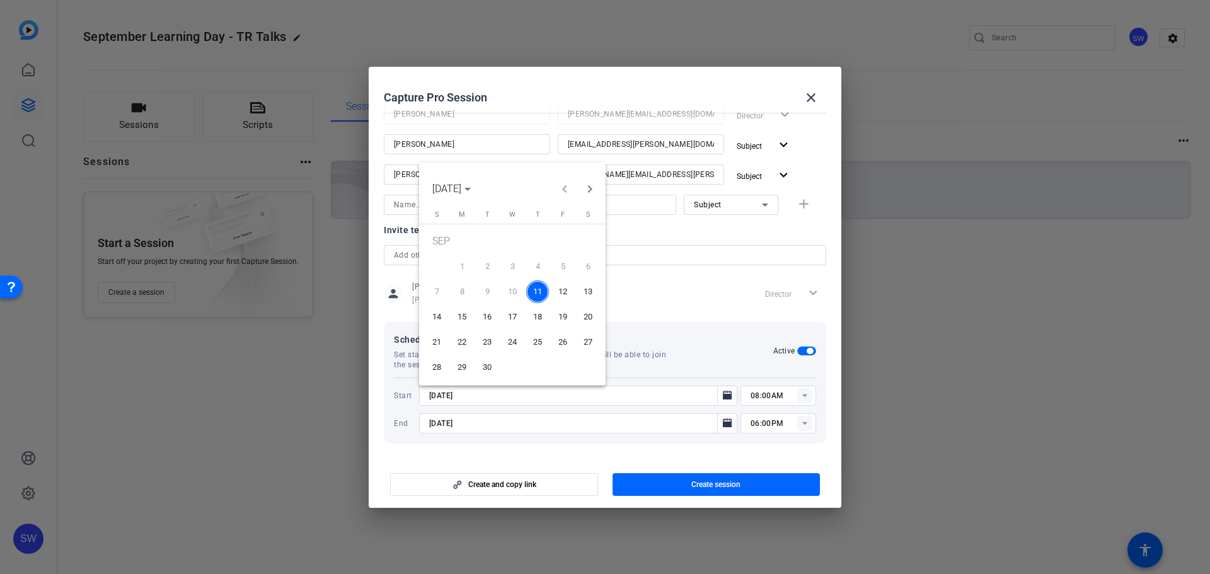
click at [563, 289] on span "12" at bounding box center [562, 291] width 23 height 23
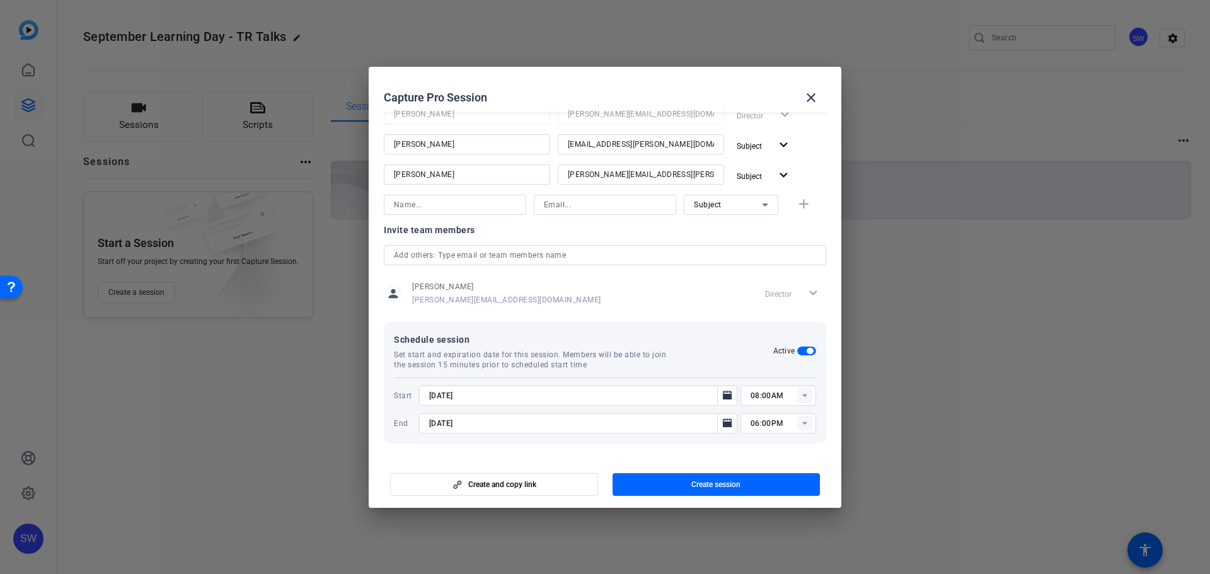
type input "[DATE]"
click at [797, 393] on rect at bounding box center [804, 395] width 15 height 15
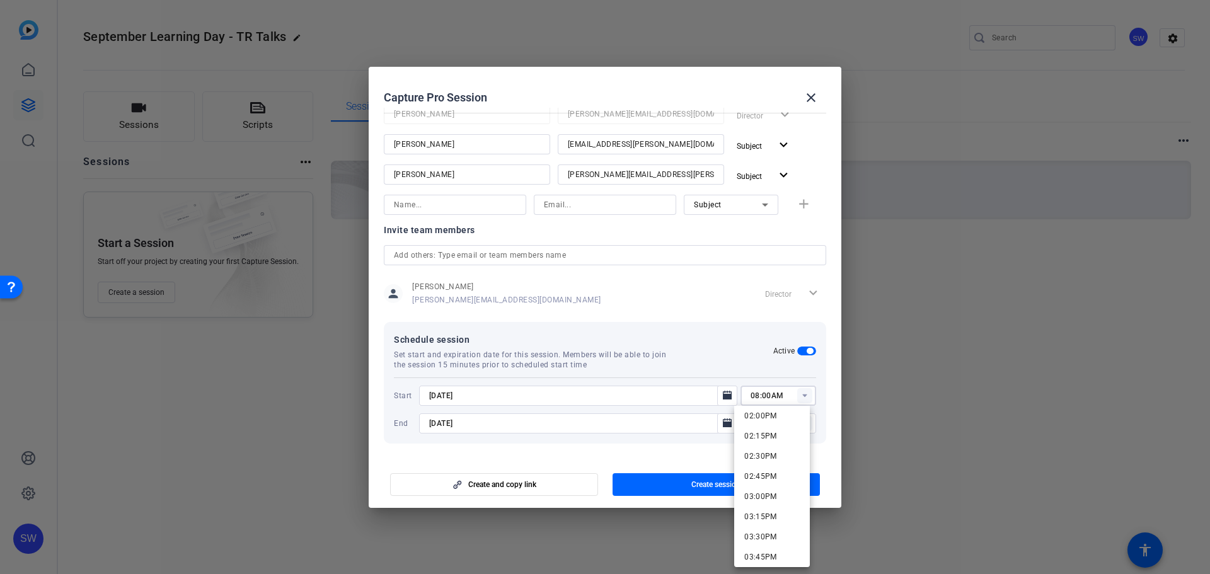
scroll to position [1197, 0]
click at [767, 474] on span "03:30PM" at bounding box center [760, 473] width 33 height 9
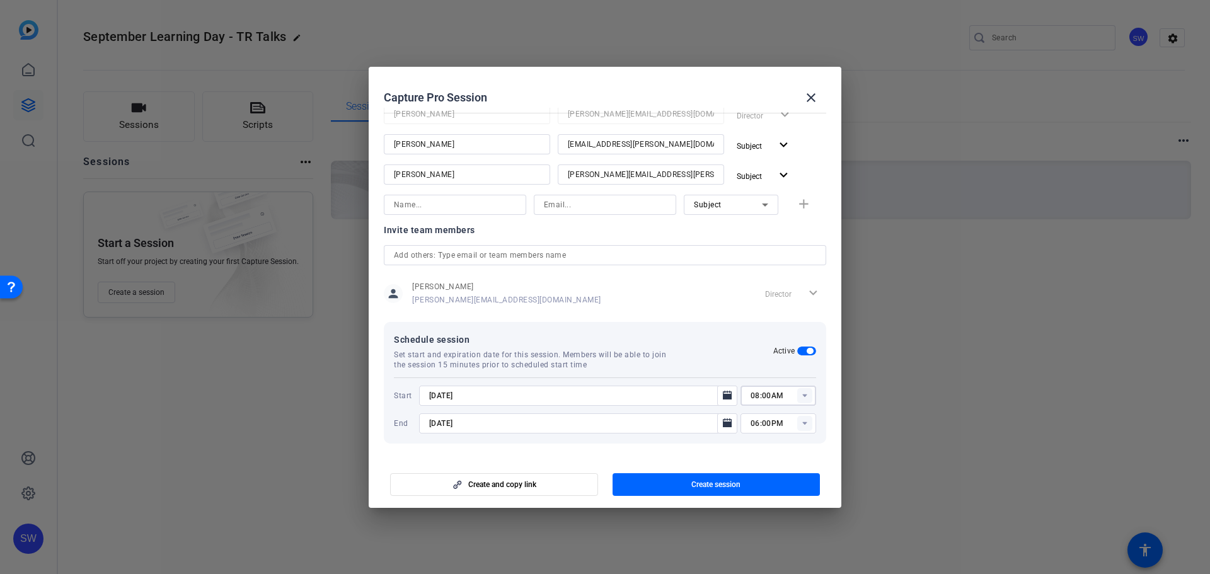
type input "03:30PM"
click at [751, 483] on span "button" at bounding box center [716, 484] width 208 height 30
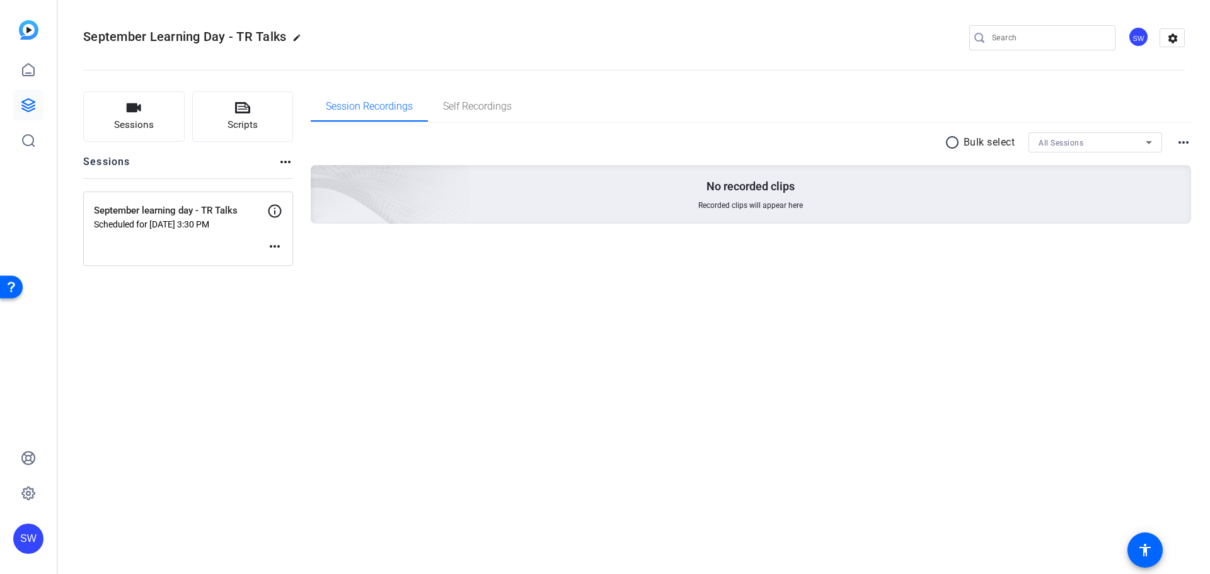
click at [244, 243] on div "September learning day - TR Talks Scheduled for [DATE] 3:30 PM more_horiz" at bounding box center [188, 229] width 210 height 74
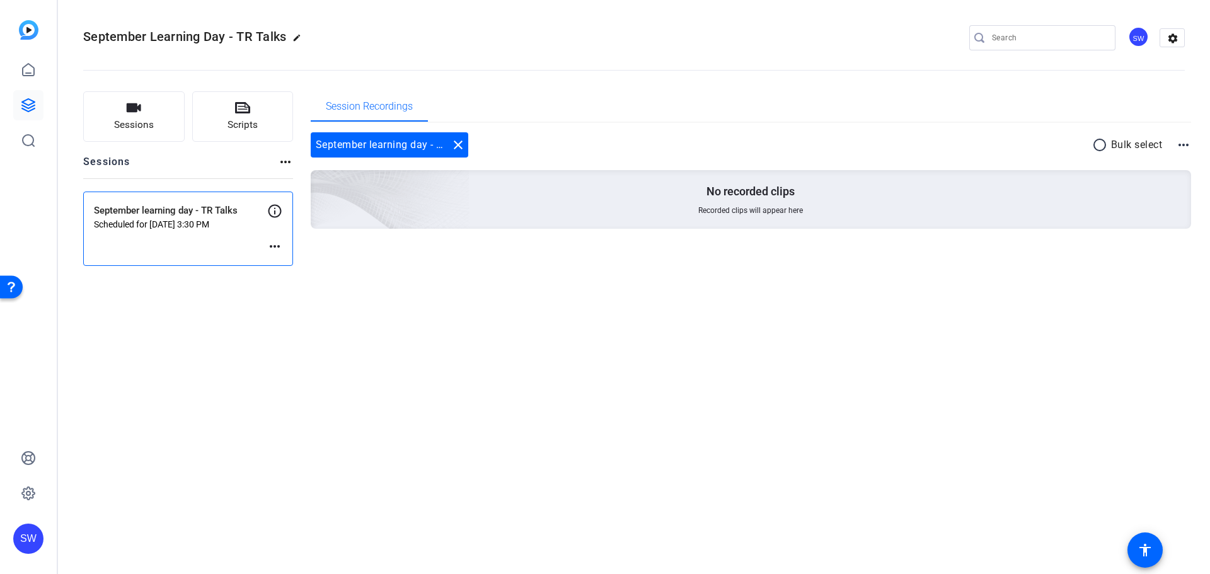
click at [270, 248] on mat-icon "more_horiz" at bounding box center [274, 246] width 15 height 15
click at [278, 263] on span "Edit Session" at bounding box center [305, 265] width 57 height 15
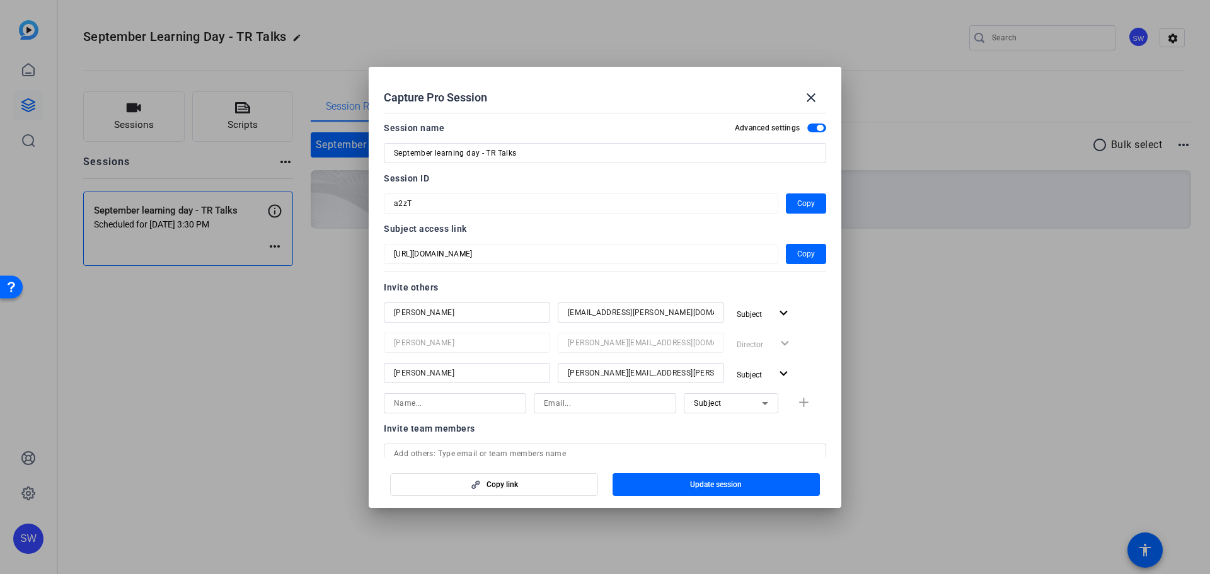
click at [446, 389] on div at bounding box center [467, 390] width 166 height 14
click at [437, 401] on input at bounding box center [455, 403] width 122 height 15
type input "T"
click at [447, 401] on input "[PERSON_NAME]" at bounding box center [455, 403] width 122 height 15
type input "[PERSON_NAME]"
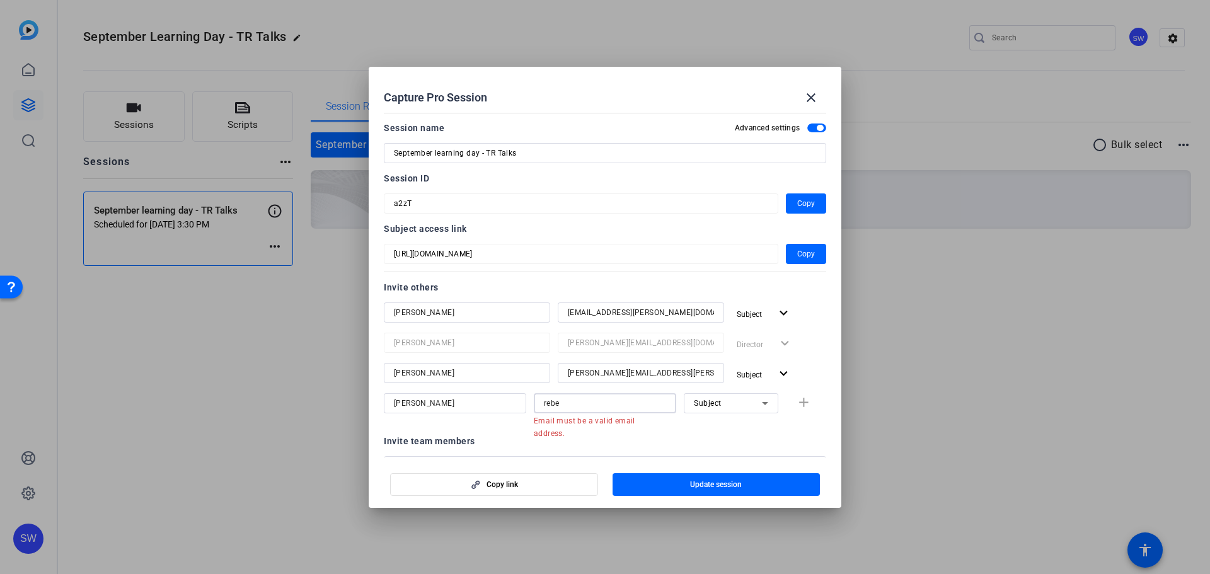
drag, startPoint x: 571, startPoint y: 404, endPoint x: 511, endPoint y: 394, distance: 61.2
click at [511, 394] on div "[PERSON_NAME] rebe Email must be a valid email address. Subject add" at bounding box center [605, 409] width 442 height 33
paste input "[EMAIL_ADDRESS][DOMAIN_NAME]"
type input "[PERSON_NAME][EMAIL_ADDRESS][PERSON_NAME][DOMAIN_NAME]"
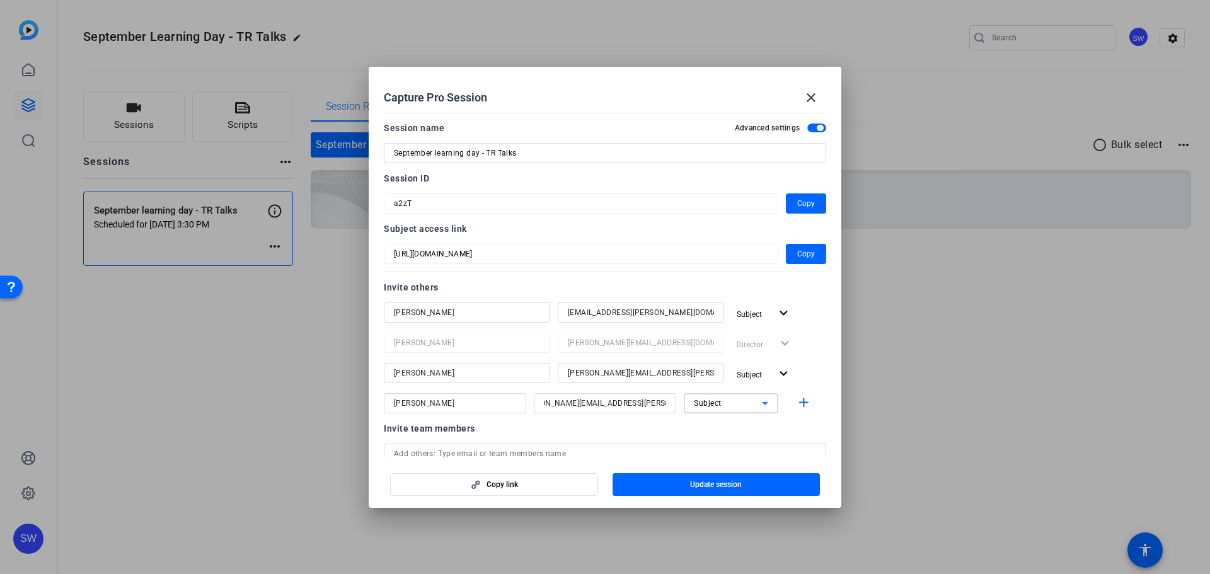
click at [757, 398] on icon at bounding box center [764, 403] width 15 height 15
click at [741, 447] on mat-option "Watcher" at bounding box center [724, 449] width 95 height 20
click at [737, 479] on span "Update session" at bounding box center [716, 484] width 52 height 10
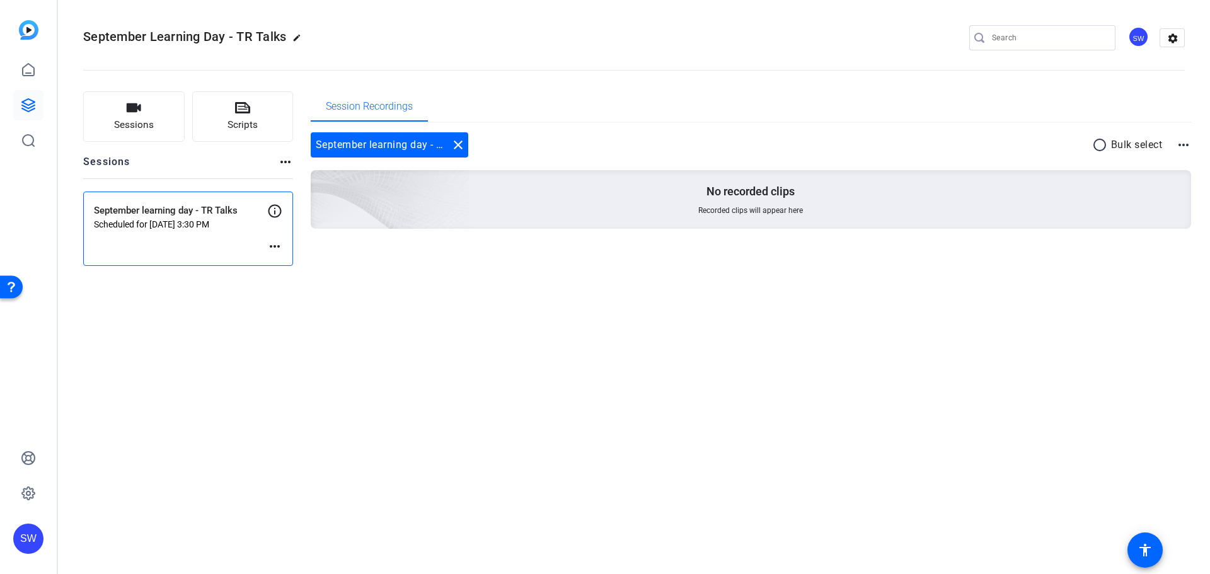
click at [266, 242] on div "September learning day - TR Talks Scheduled for [DATE] 3:30 PM more_horiz" at bounding box center [188, 229] width 210 height 74
click at [272, 250] on mat-icon "more_horiz" at bounding box center [274, 246] width 15 height 15
click at [290, 263] on span "Edit Session" at bounding box center [305, 265] width 57 height 15
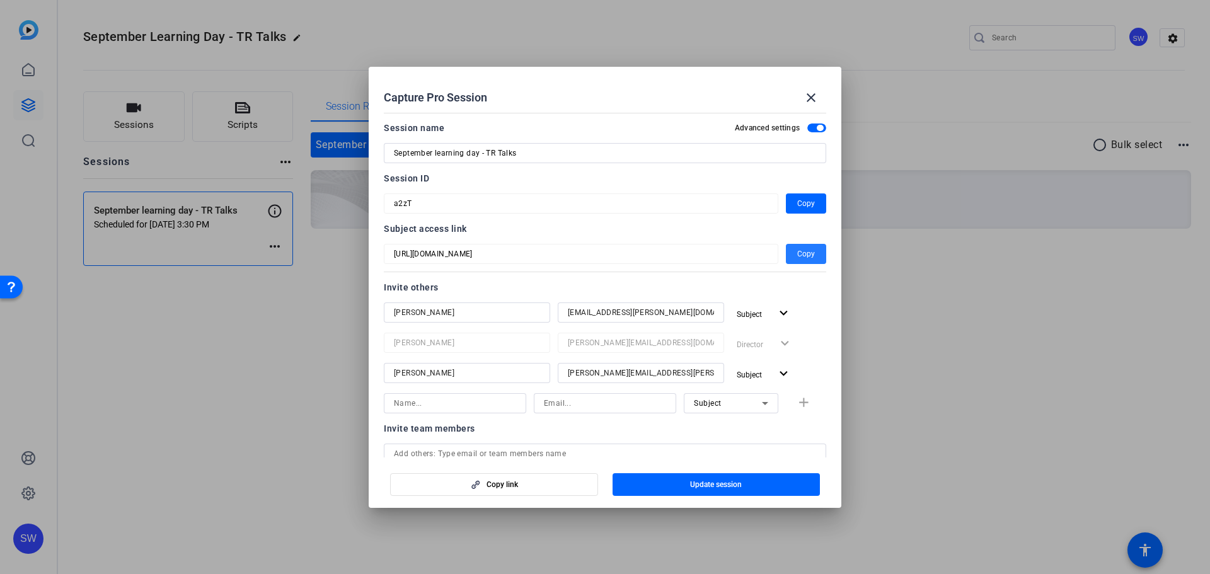
click at [797, 255] on span "Copy" at bounding box center [806, 253] width 18 height 15
drag, startPoint x: 819, startPoint y: 97, endPoint x: 811, endPoint y: 99, distance: 8.4
click at [819, 97] on span at bounding box center [811, 98] width 30 height 30
